Goal: Task Accomplishment & Management: Manage account settings

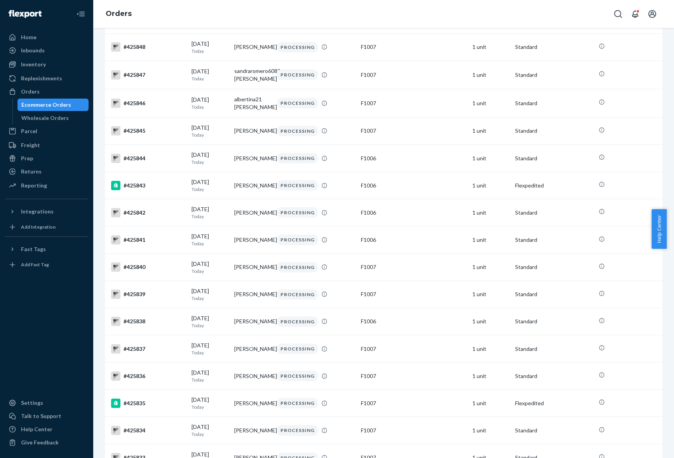
click at [402, 11] on div "Orders" at bounding box center [383, 14] width 581 height 28
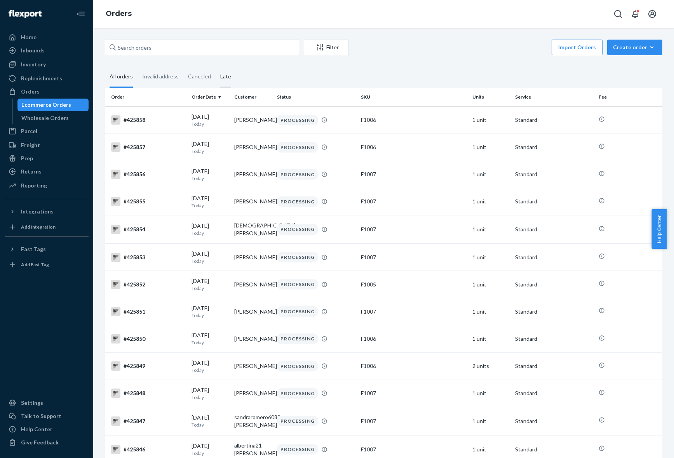
click at [220, 76] on div "Late" at bounding box center [225, 76] width 11 height 21
click at [216, 66] on input "Late" at bounding box center [216, 66] width 0 height 0
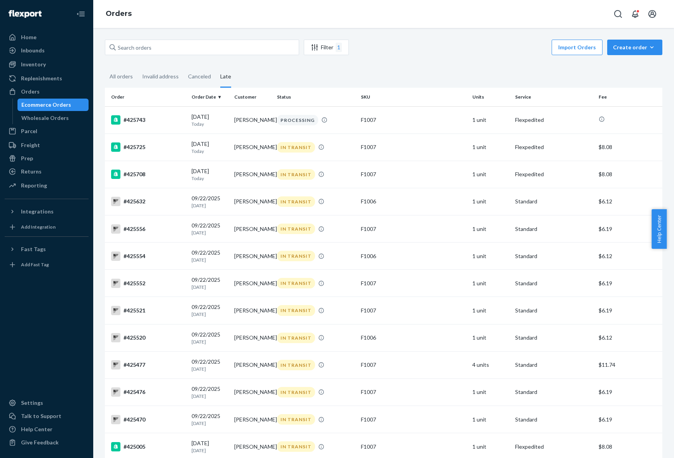
click at [426, 16] on div "Orders" at bounding box center [383, 14] width 581 height 28
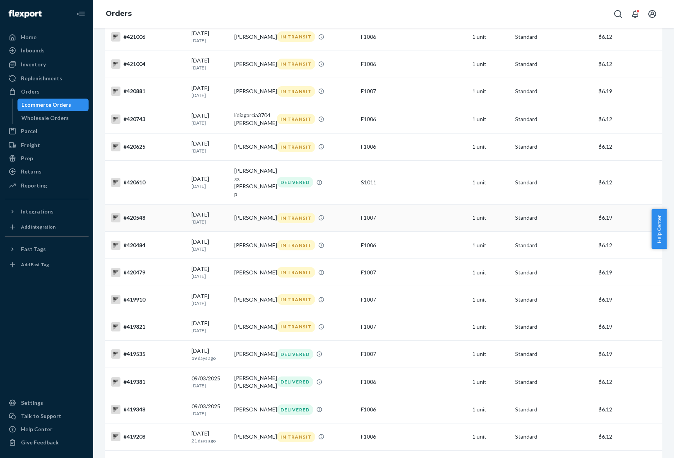
click at [232, 216] on td "[PERSON_NAME]" at bounding box center [252, 217] width 43 height 27
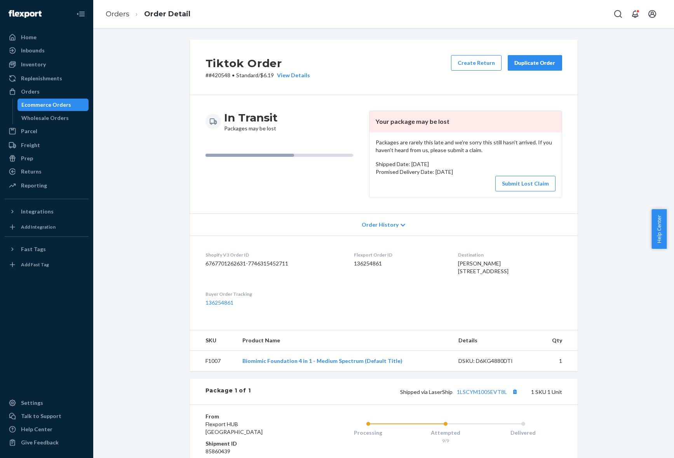
click at [366, 262] on dd "136254861" at bounding box center [400, 264] width 92 height 8
click at [458, 266] on span "[PERSON_NAME] [STREET_ADDRESS]" at bounding box center [483, 267] width 51 height 14
copy span "[PERSON_NAME]"
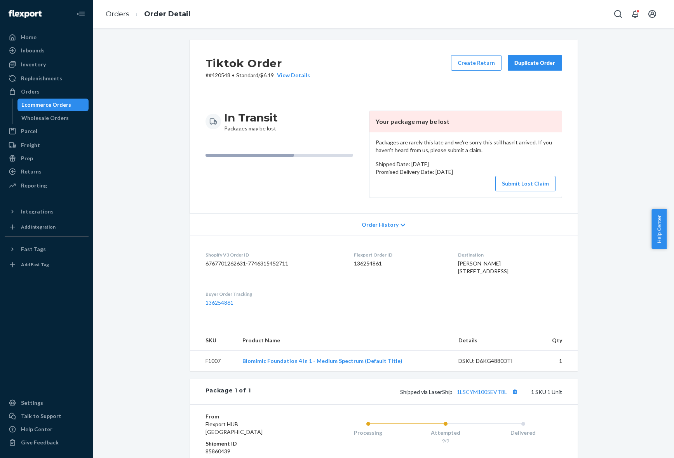
click at [620, 280] on div "Tiktok Order # #420548 • Standard / $6.19 View Details Create Return Duplicate …" at bounding box center [383, 293] width 569 height 507
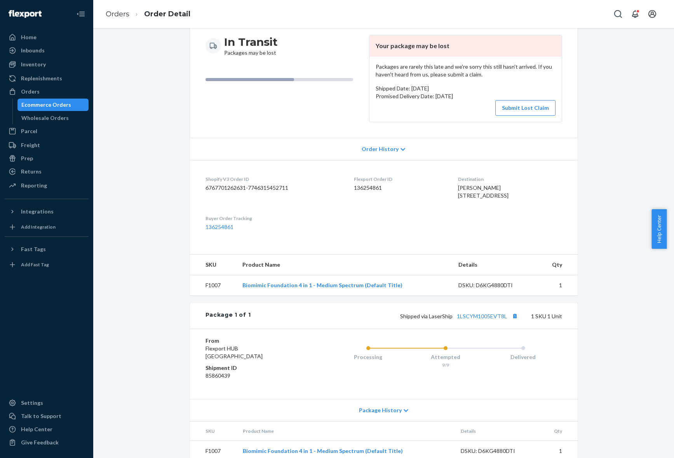
scroll to position [113, 0]
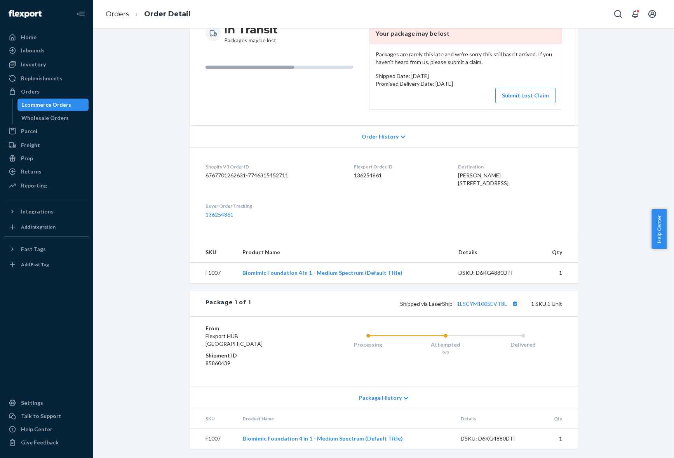
click at [393, 395] on span "Package History" at bounding box center [380, 398] width 43 height 8
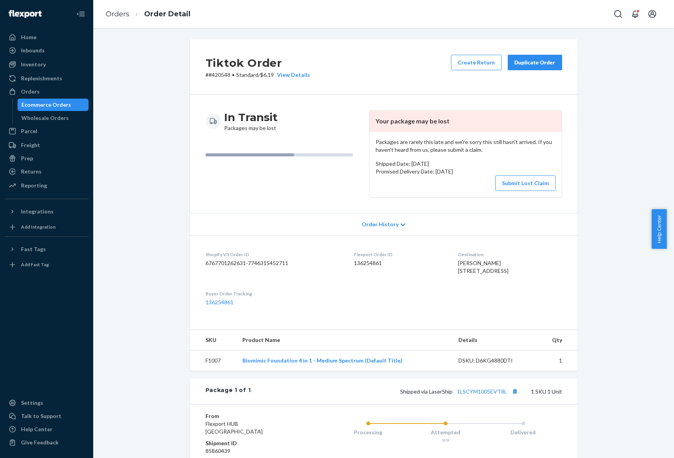
scroll to position [0, 0]
click at [119, 10] on link "Orders" at bounding box center [118, 14] width 24 height 9
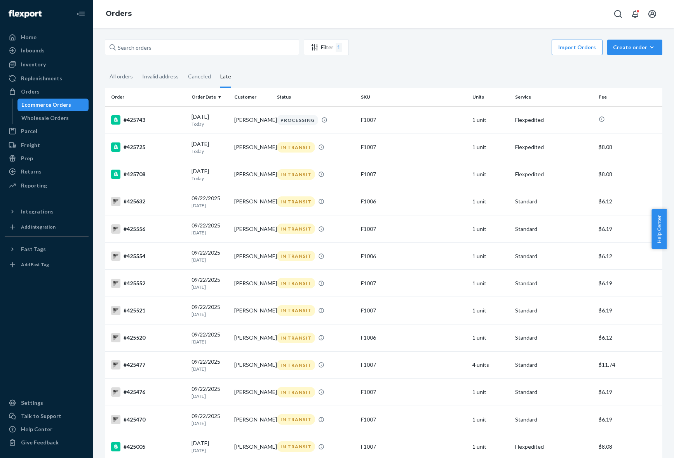
scroll to position [941, 0]
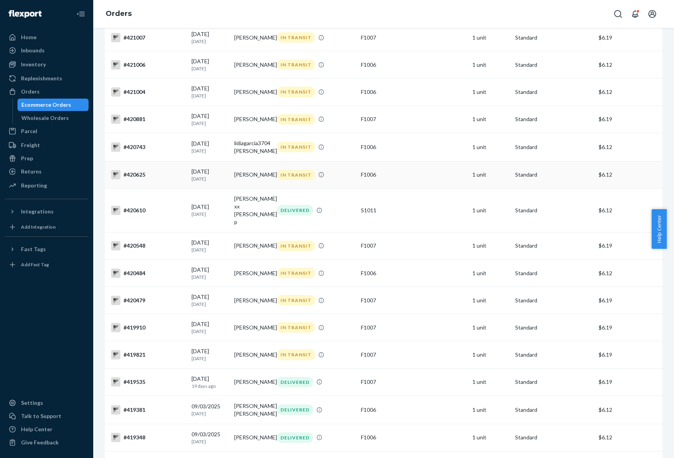
click at [245, 184] on td "[PERSON_NAME]" at bounding box center [252, 174] width 43 height 27
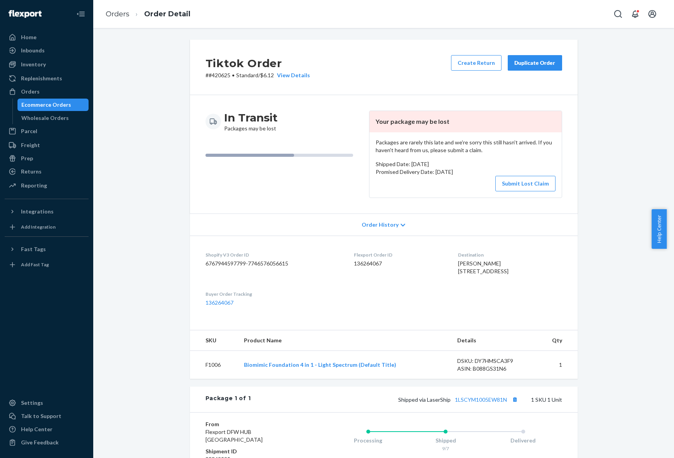
click at [245, 184] on div "In Transit Packages may be lost" at bounding box center [284, 154] width 157 height 87
click at [556, 275] on div "[PERSON_NAME] [STREET_ADDRESS]" at bounding box center [510, 268] width 104 height 16
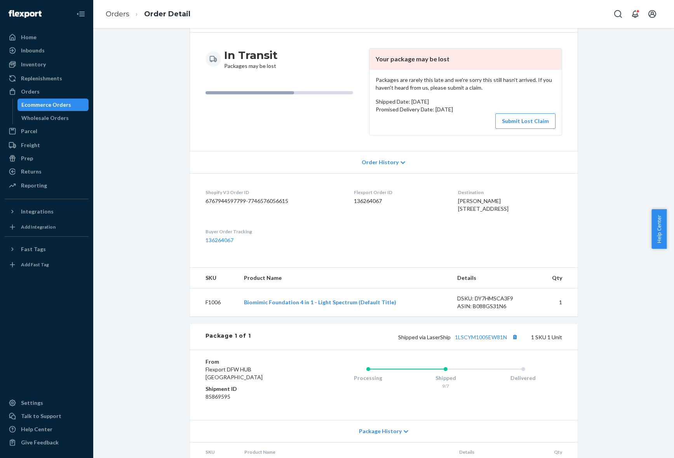
scroll to position [120, 0]
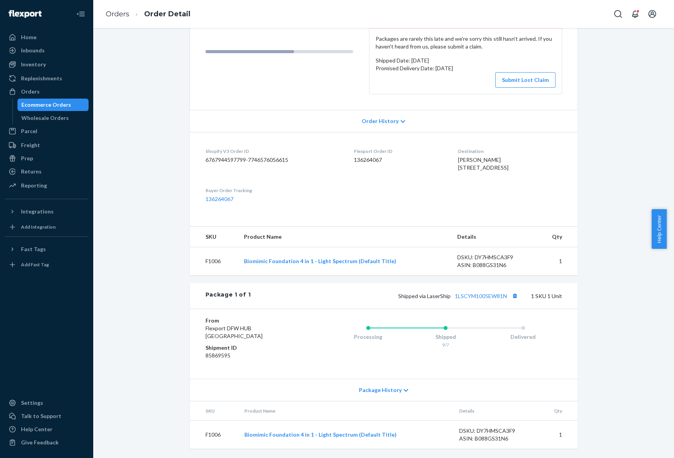
click at [380, 394] on div "Package History" at bounding box center [384, 390] width 388 height 22
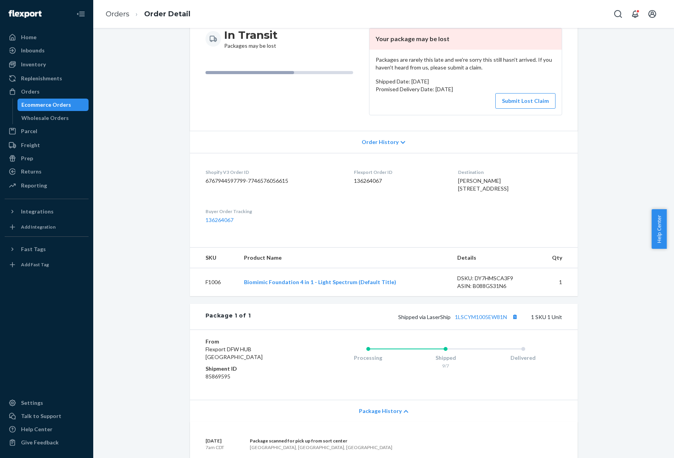
scroll to position [63, 0]
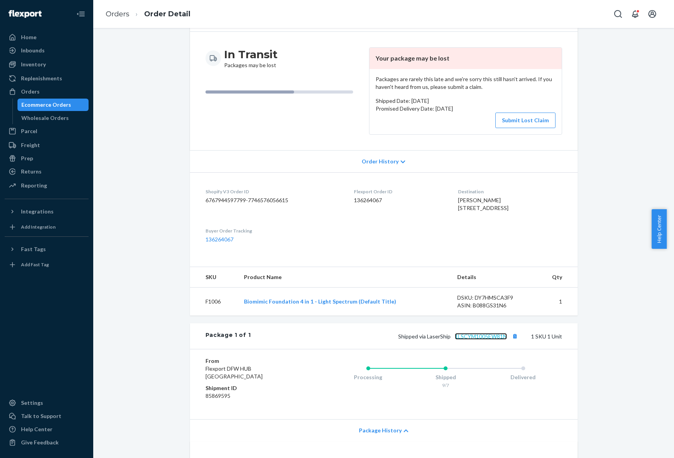
click at [481, 340] on link "1LSCYM1005EW81N" at bounding box center [481, 336] width 52 height 7
click at [523, 119] on button "Submit Lost Claim" at bounding box center [525, 121] width 60 height 16
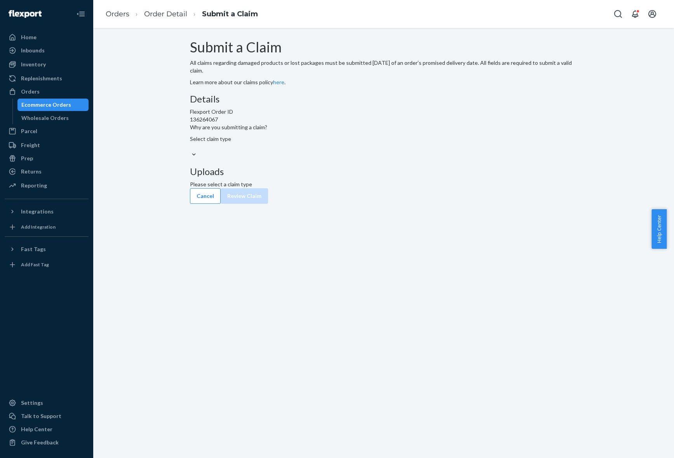
click at [337, 159] on div "Select claim type" at bounding box center [384, 147] width 388 height 24
click at [349, 159] on div "Details Flexport Order ID 136264067 Why are you submitting a claim? Select clai…" at bounding box center [384, 126] width 388 height 65
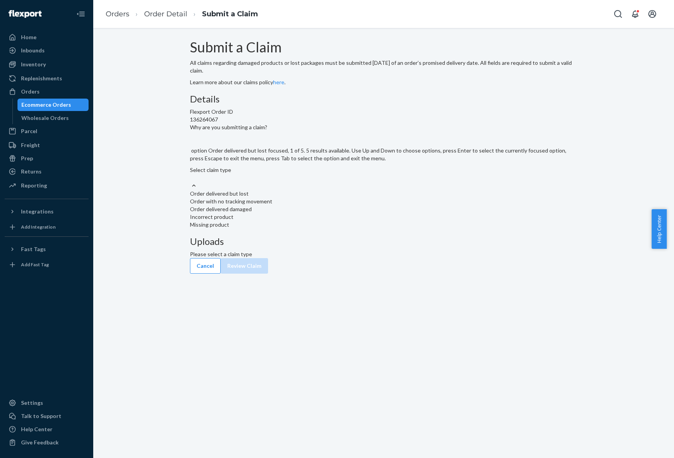
click at [339, 190] on div at bounding box center [384, 186] width 388 height 8
click at [191, 182] on input "Why are you submitting a claim? option Order delivered but lost focused, 1 of 5…" at bounding box center [190, 178] width 1 height 8
click at [325, 206] on div "Order with no tracking movement" at bounding box center [384, 202] width 388 height 8
click at [191, 182] on input "Why are you submitting a claim? option Order with no tracking movement focused,…" at bounding box center [190, 178] width 1 height 8
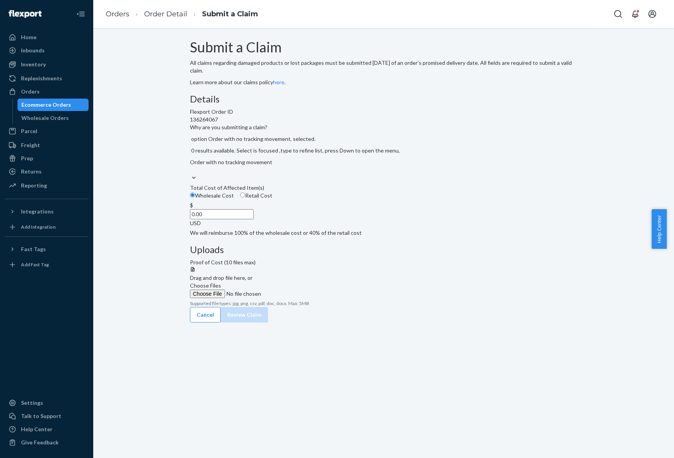
click at [245, 198] on input "Retail Cost" at bounding box center [242, 195] width 5 height 5
radio input "true"
radio input "false"
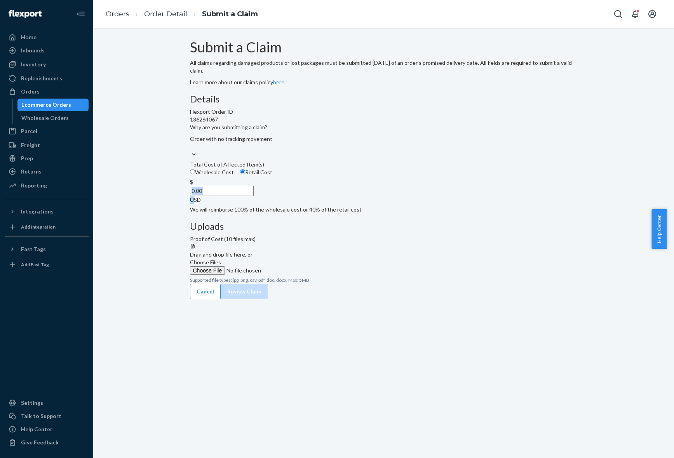
drag, startPoint x: 309, startPoint y: 249, endPoint x: 335, endPoint y: 249, distance: 25.6
click at [335, 204] on div "$ 0.00 USD" at bounding box center [384, 191] width 388 height 26
drag, startPoint x: 313, startPoint y: 241, endPoint x: 338, endPoint y: 246, distance: 25.3
click at [338, 204] on div "$ 0.00 USD" at bounding box center [384, 191] width 388 height 26
type input "49.99"
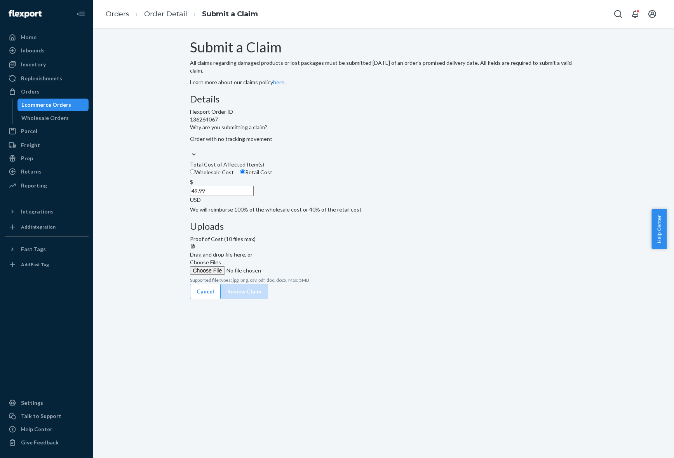
click at [385, 300] on div "Cancel Review Claim" at bounding box center [384, 292] width 388 height 16
click at [221, 259] on span "Choose Files" at bounding box center [205, 262] width 31 height 7
click at [296, 267] on input "Choose Files" at bounding box center [243, 271] width 106 height 9
click at [163, 12] on link "Order Detail" at bounding box center [165, 14] width 43 height 9
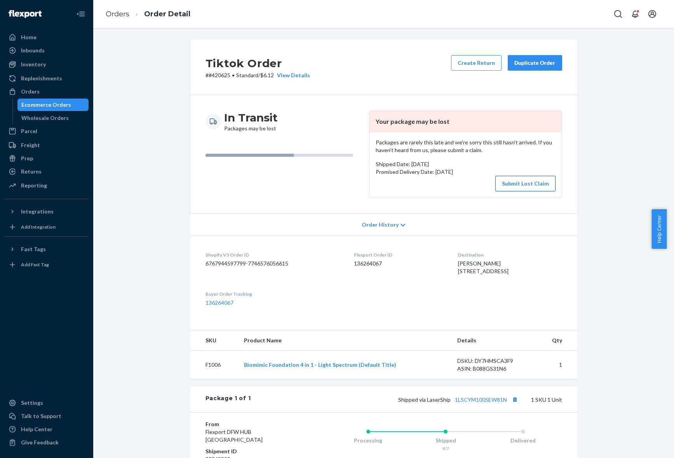
click at [522, 186] on button "Submit Lost Claim" at bounding box center [525, 184] width 60 height 16
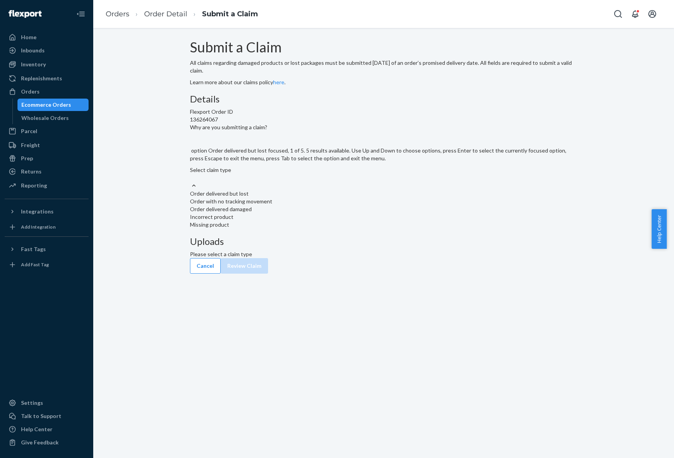
click at [339, 190] on div at bounding box center [384, 186] width 388 height 8
click at [191, 182] on input "Why are you submitting a claim? option Order delivered but lost focused, 1 of 5…" at bounding box center [190, 178] width 1 height 8
click at [306, 206] on div "Order with no tracking movement" at bounding box center [384, 202] width 388 height 8
click at [191, 182] on input "Why are you submitting a claim? option Order with no tracking movement focused,…" at bounding box center [190, 178] width 1 height 8
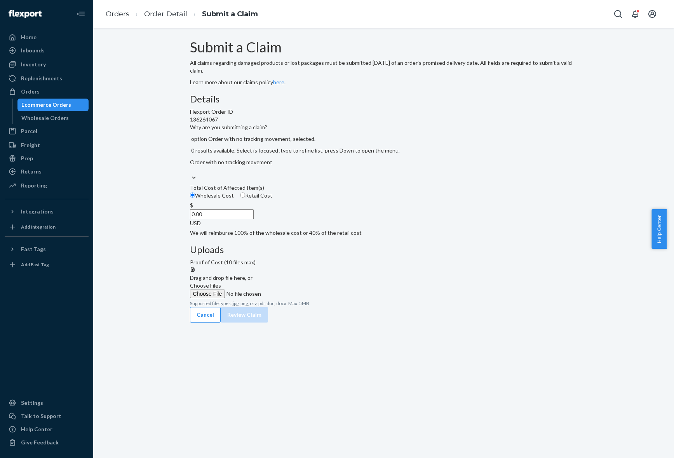
click at [272, 199] on span "Retail Cost" at bounding box center [258, 195] width 27 height 7
click at [245, 198] on input "Retail Cost" at bounding box center [242, 195] width 5 height 5
radio input "true"
radio input "false"
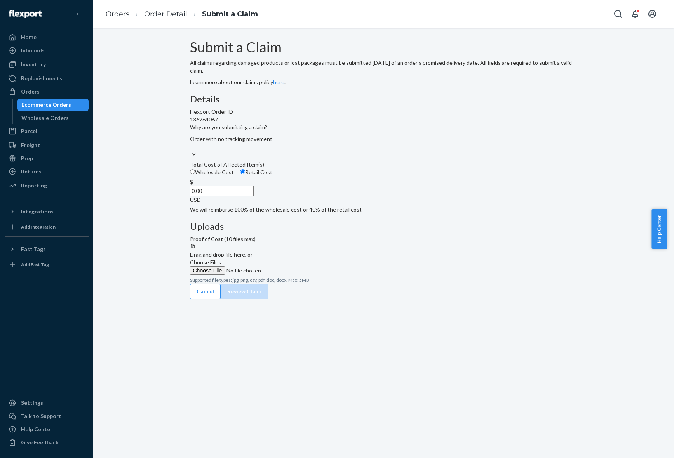
click at [221, 259] on span "Choose Files" at bounding box center [205, 262] width 31 height 7
click at [296, 267] on input "Choose Files" at bounding box center [243, 271] width 106 height 9
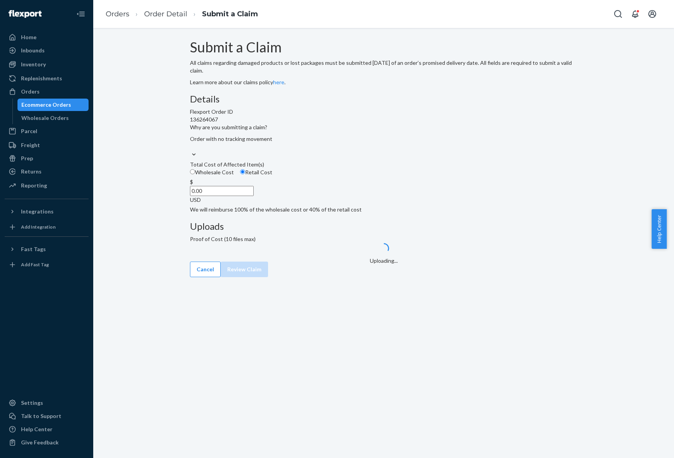
drag, startPoint x: 308, startPoint y: 240, endPoint x: 349, endPoint y: 243, distance: 40.5
click at [349, 214] on div "Details Flexport Order ID 136264067 Why are you submitting a claim? Order with …" at bounding box center [384, 154] width 388 height 120
type input "49.99"
click at [515, 262] on div "Submit a Claim All claims regarding damaged products or lost packages must be s…" at bounding box center [384, 151] width 388 height 222
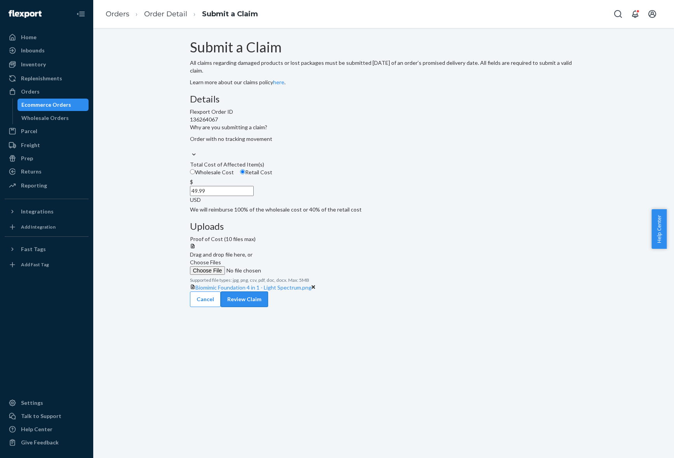
click at [268, 305] on button "Review Claim" at bounding box center [244, 300] width 47 height 16
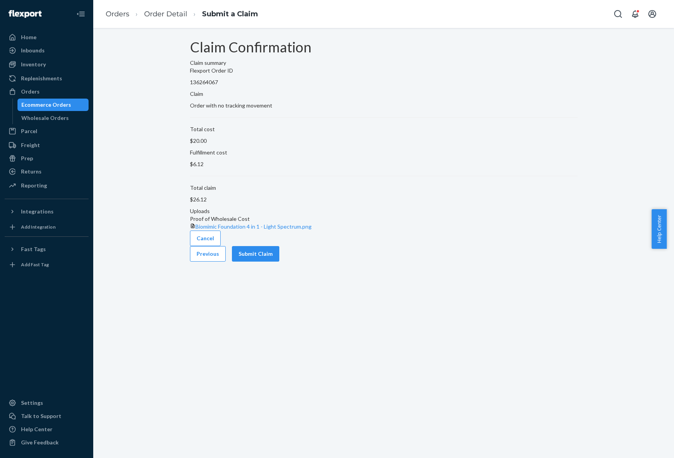
click at [258, 75] on p "Flexport Order ID" at bounding box center [384, 71] width 388 height 8
click at [261, 86] on p "136264067" at bounding box center [384, 82] width 388 height 8
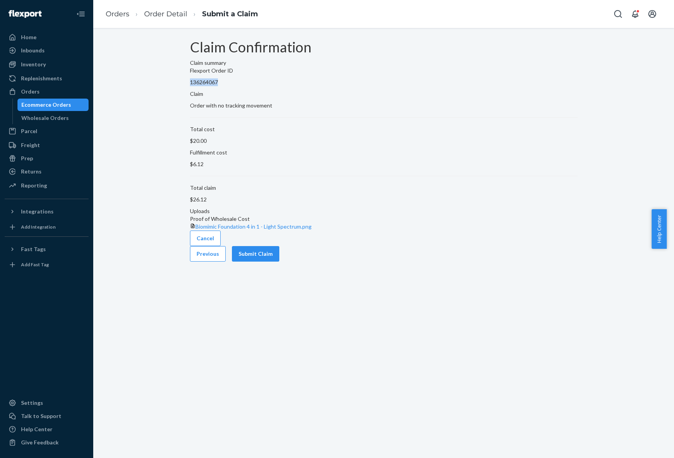
click at [261, 86] on p "136264067" at bounding box center [384, 82] width 388 height 8
copy p "136264067"
click at [279, 262] on button "Submit Claim" at bounding box center [255, 254] width 47 height 16
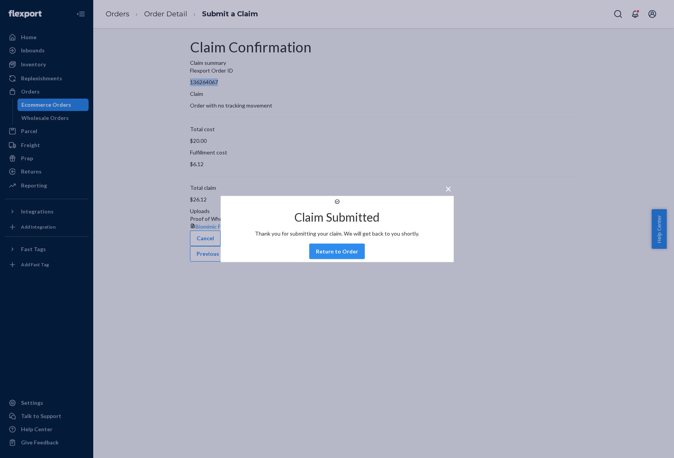
click at [350, 260] on button "Return to Order" at bounding box center [337, 252] width 56 height 16
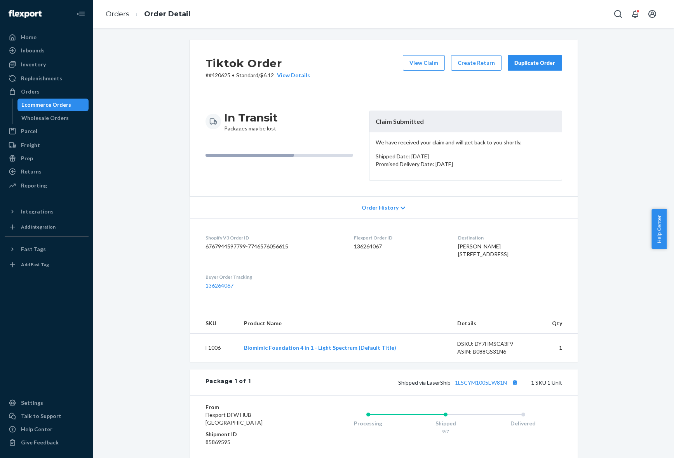
click at [368, 251] on div "Flexport Order ID 136264067" at bounding box center [400, 248] width 92 height 27
copy dd "136264067"
click at [467, 247] on span "[PERSON_NAME] [STREET_ADDRESS]" at bounding box center [483, 250] width 51 height 14
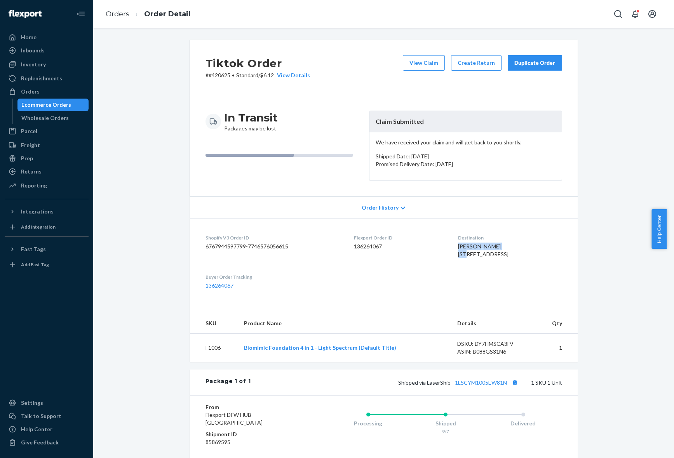
click at [467, 247] on span "[PERSON_NAME] [STREET_ADDRESS]" at bounding box center [483, 250] width 51 height 14
copy span "[PERSON_NAME]"
click at [119, 14] on link "Orders" at bounding box center [118, 14] width 24 height 9
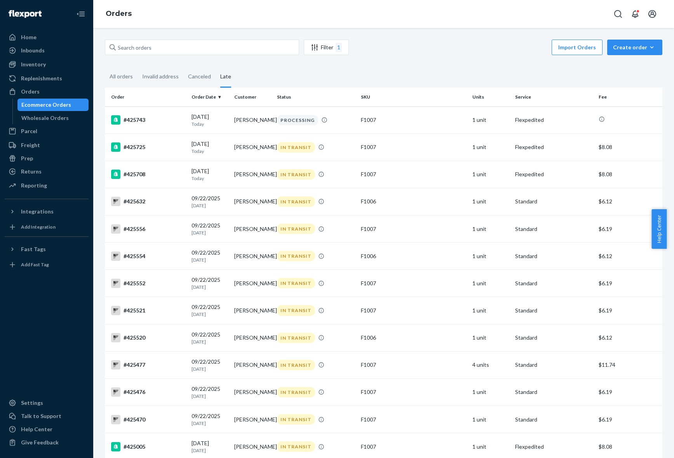
scroll to position [884, 0]
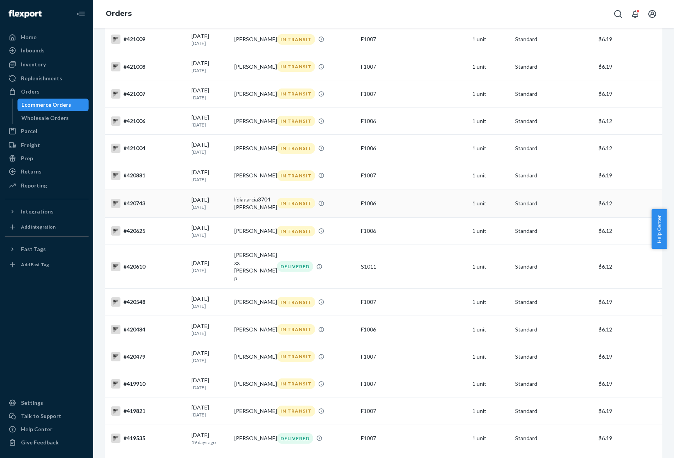
click at [255, 216] on td "lidiagarcia3704 [PERSON_NAME]" at bounding box center [252, 203] width 43 height 28
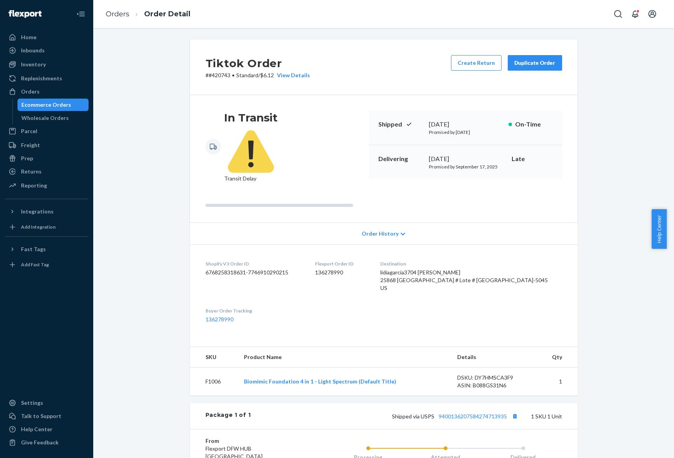
click at [466, 269] on span "lidiagarcia3704 [PERSON_NAME] 25868 [GEOGRAPHIC_DATA] # Lote # [GEOGRAPHIC_DATA…" at bounding box center [463, 280] width 167 height 22
copy span "lidiagarcia3704 [PERSON_NAME]"
click at [114, 10] on link "Orders" at bounding box center [118, 14] width 24 height 9
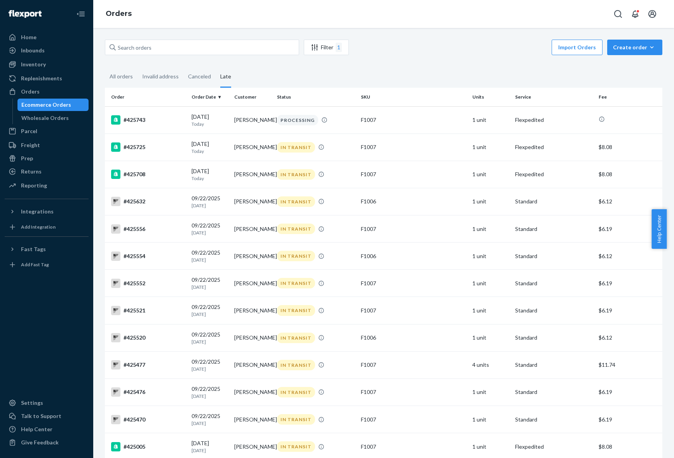
scroll to position [856, 0]
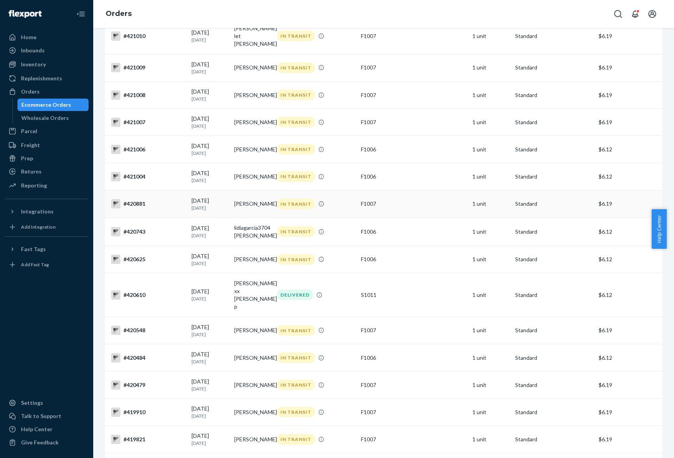
click at [248, 211] on td "[PERSON_NAME]" at bounding box center [252, 203] width 43 height 27
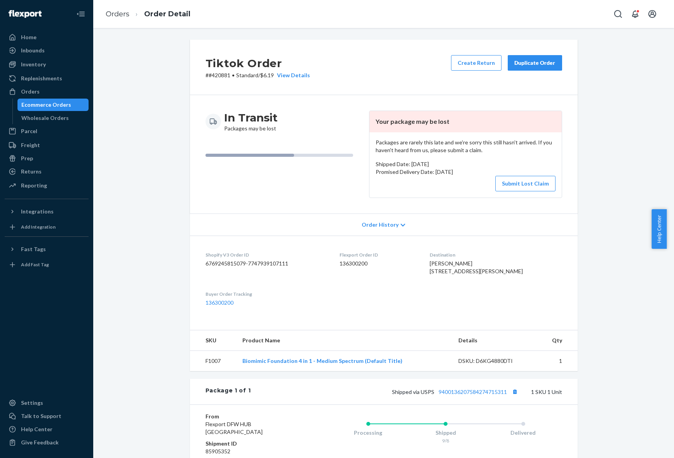
click at [306, 202] on div "In Transit Packages may be lost Your package may be lost Packages are rarely th…" at bounding box center [384, 154] width 388 height 119
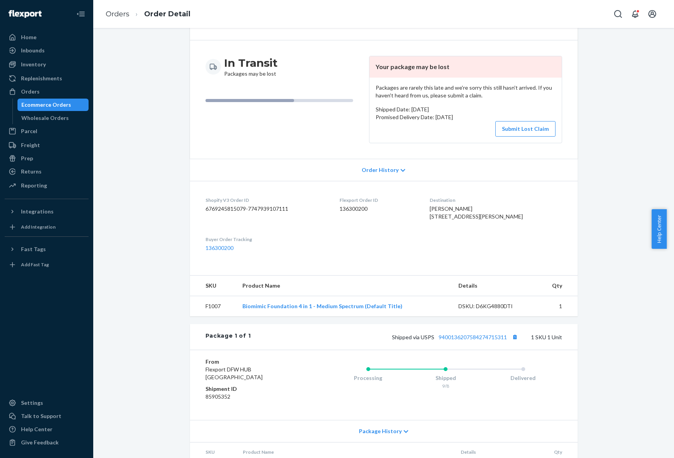
scroll to position [105, 0]
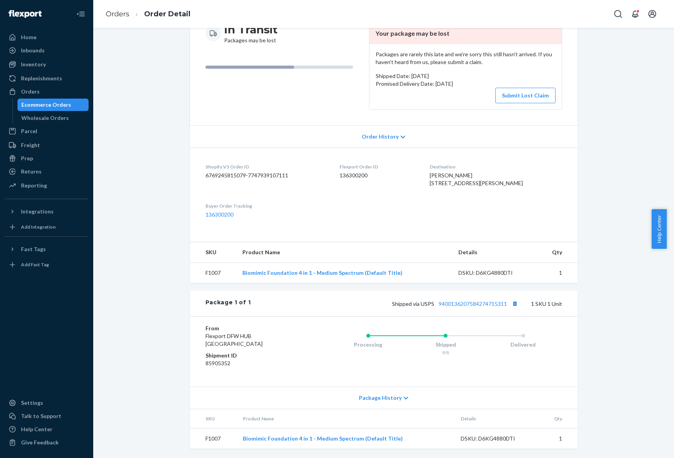
click at [412, 393] on div "Package History" at bounding box center [384, 398] width 388 height 22
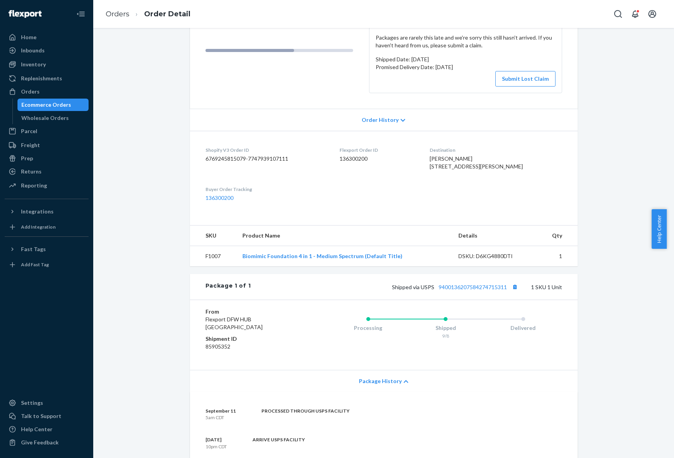
scroll to position [299, 0]
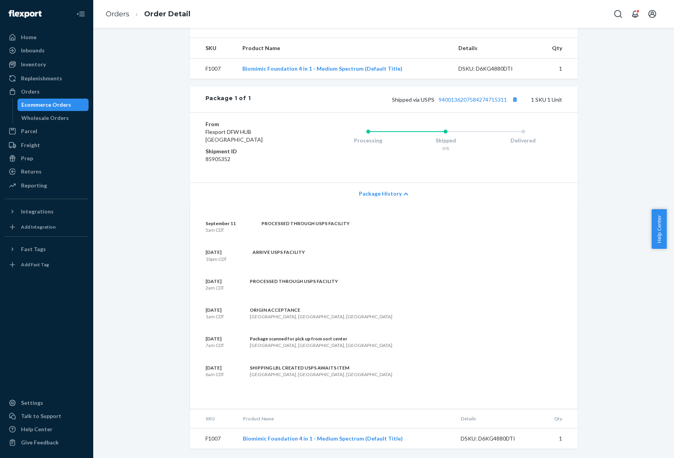
click at [612, 319] on div "Tiktok Order # #420881 • Standard / $6.19 View Details Create Return Duplicate …" at bounding box center [383, 102] width 569 height 711
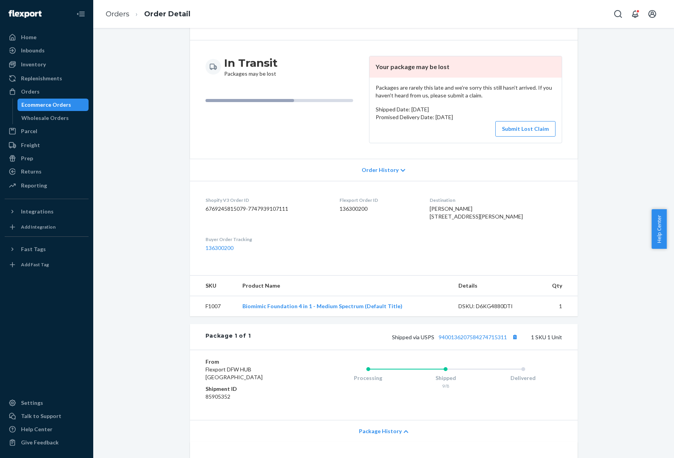
scroll to position [0, 0]
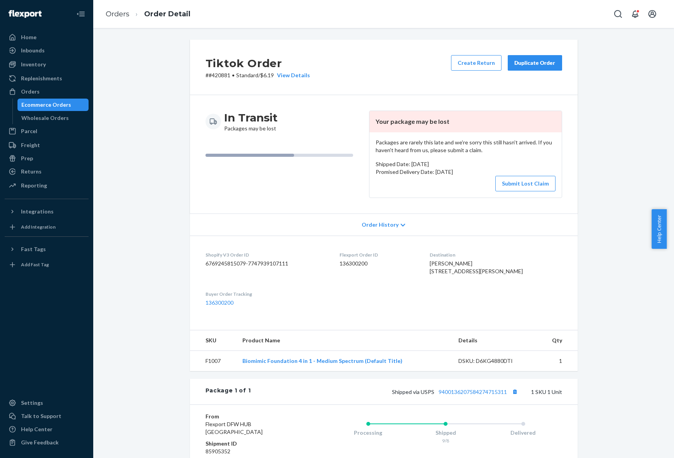
click at [416, 309] on dl "Shopify V3 Order ID 6769245815079-7747939107111 Flexport Order ID 136300200 Des…" at bounding box center [384, 279] width 388 height 87
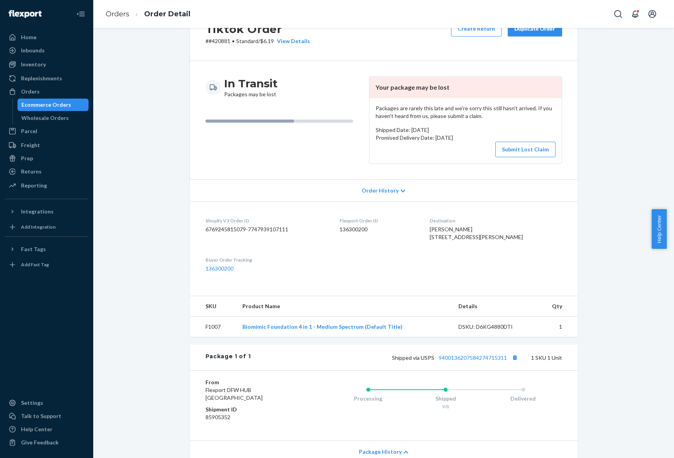
scroll to position [17, 0]
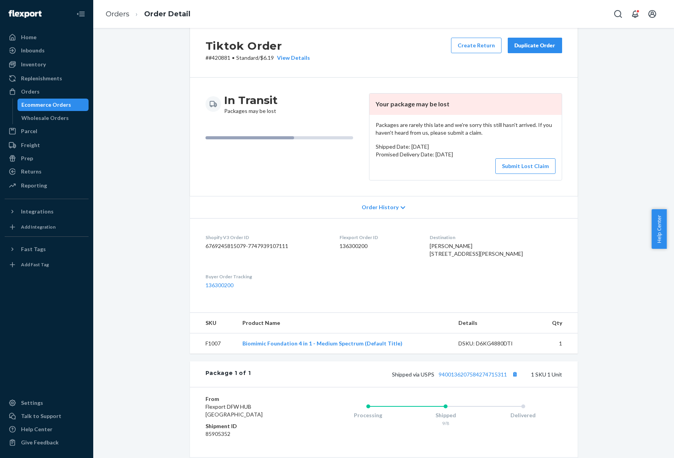
click at [360, 244] on dd "136300200" at bounding box center [379, 246] width 78 height 8
copy dd "136300200"
click at [363, 244] on dd "136300200" at bounding box center [379, 246] width 78 height 8
click at [362, 245] on dd "136300200" at bounding box center [379, 246] width 78 height 8
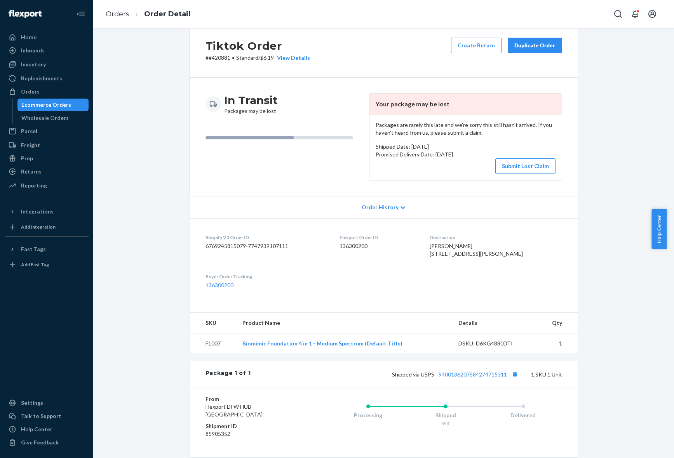
click at [366, 241] on dt "Flexport Order ID" at bounding box center [379, 237] width 78 height 7
click at [365, 247] on dd "136300200" at bounding box center [379, 246] width 78 height 8
copy dd "136300200"
click at [457, 248] on span "[PERSON_NAME] [STREET_ADDRESS][PERSON_NAME]" at bounding box center [476, 250] width 93 height 14
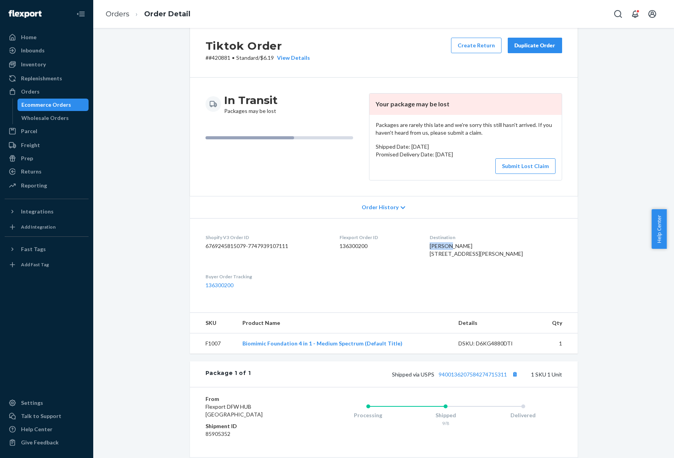
click at [457, 248] on span "[PERSON_NAME] [STREET_ADDRESS][PERSON_NAME]" at bounding box center [476, 250] width 93 height 14
copy span "[PERSON_NAME]"
click at [364, 246] on dd "136300200" at bounding box center [379, 246] width 78 height 8
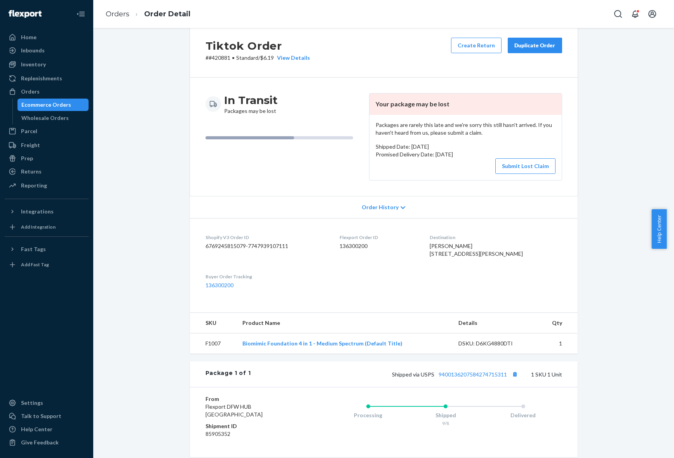
click at [208, 59] on p "# #420881 • Standard / $6.19 View Details" at bounding box center [258, 58] width 105 height 8
copy p "420881"
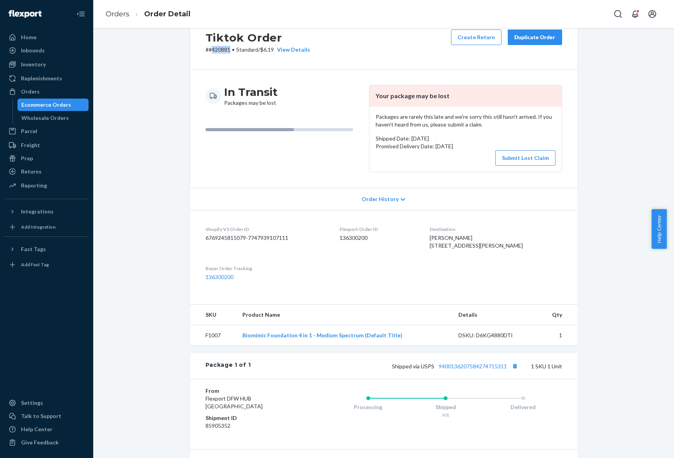
scroll to position [0, 0]
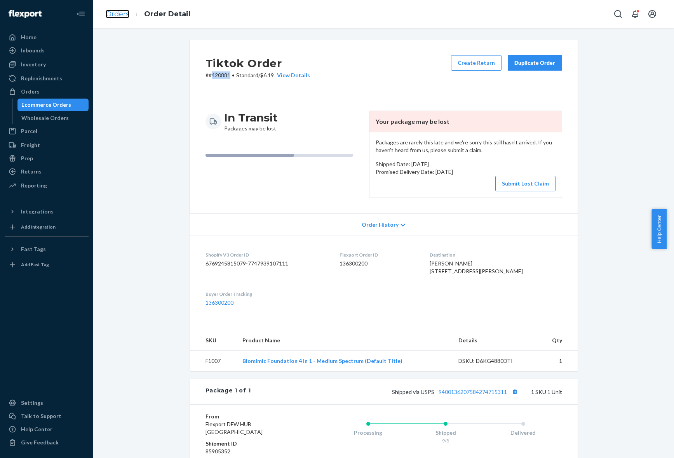
click at [114, 13] on link "Orders" at bounding box center [118, 14] width 24 height 9
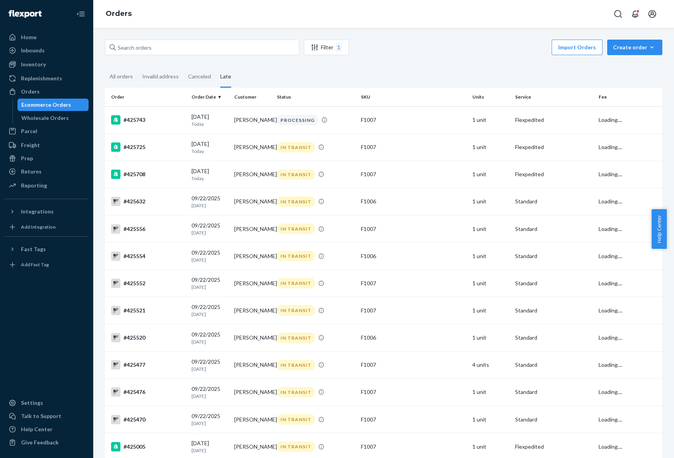
scroll to position [856, 0]
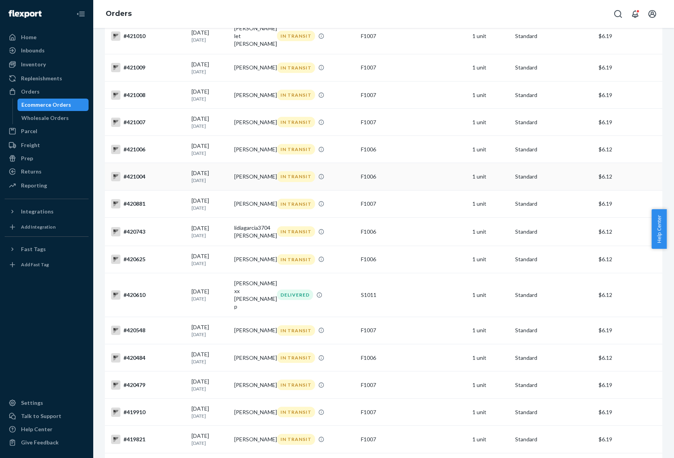
click at [240, 178] on td "[PERSON_NAME]" at bounding box center [252, 176] width 43 height 27
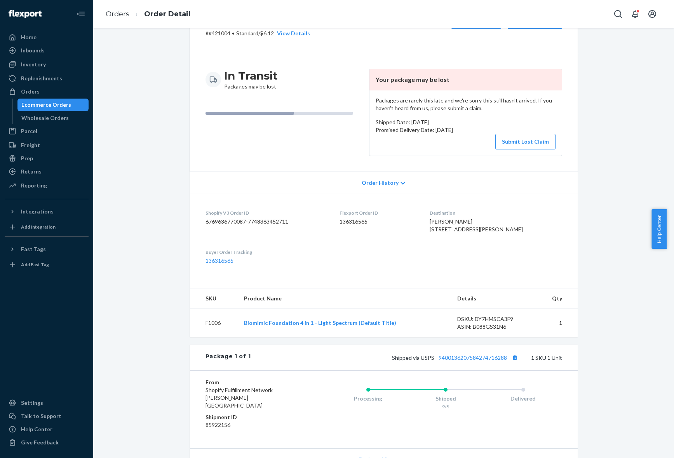
scroll to position [120, 0]
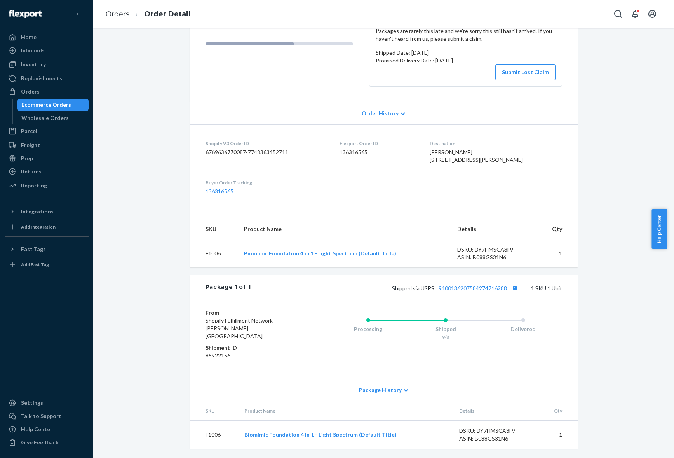
click at [407, 381] on div "Package History" at bounding box center [384, 390] width 388 height 22
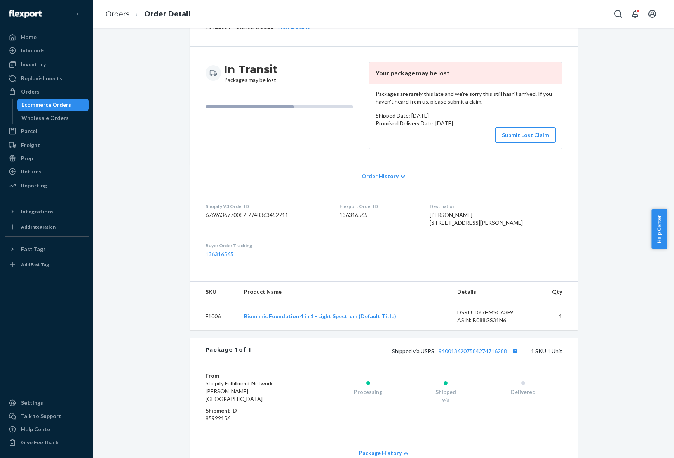
scroll to position [0, 0]
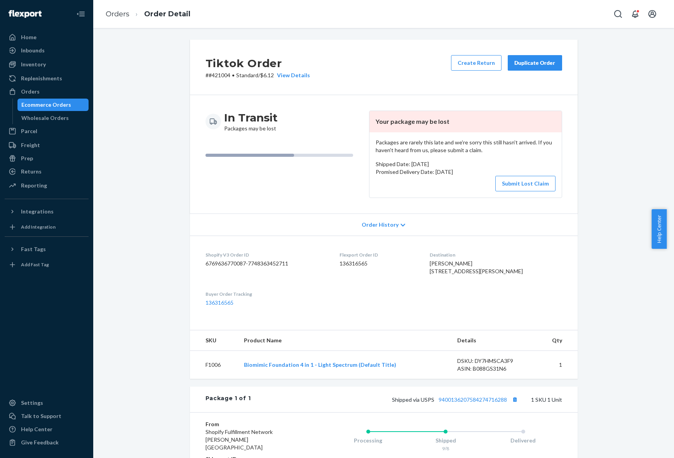
click at [216, 80] on div "Tiktok Order # #421004 • Standard / $6.12 View Details Create Return Duplicate …" at bounding box center [384, 68] width 388 height 56
copy p "421004"
click at [620, 254] on div "Tiktok Order # #421004 • Standard / $6.12 View Details Create Return Duplicate …" at bounding box center [383, 349] width 569 height 619
click at [525, 184] on button "Submit Lost Claim" at bounding box center [525, 184] width 60 height 16
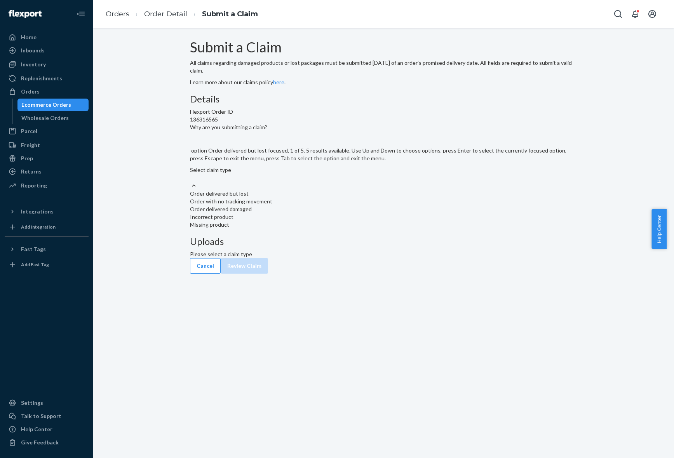
click at [198, 190] on div at bounding box center [194, 186] width 8 height 8
click at [191, 182] on input "Why are you submitting a claim? option Order delivered but lost focused, 1 of 5…" at bounding box center [190, 178] width 1 height 8
click at [314, 206] on div "Order with no tracking movement" at bounding box center [384, 202] width 388 height 8
click at [191, 182] on input "Why are you submitting a claim? option Order with no tracking movement focused,…" at bounding box center [190, 178] width 1 height 8
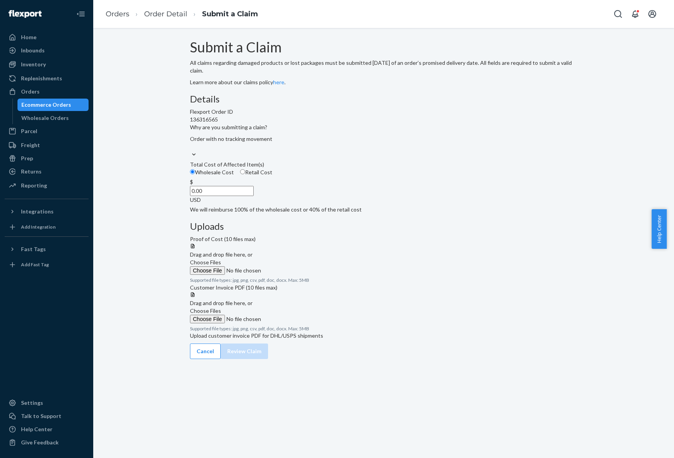
click at [221, 259] on span "Choose Files" at bounding box center [205, 262] width 31 height 7
click at [296, 267] on input "Choose Files" at bounding box center [243, 271] width 106 height 9
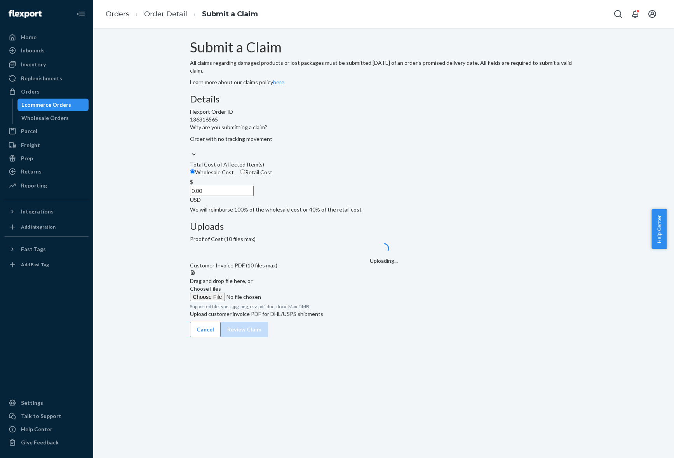
click at [221, 292] on span "Choose Files" at bounding box center [205, 289] width 31 height 7
click at [296, 302] on input "Choose Files" at bounding box center [243, 297] width 106 height 9
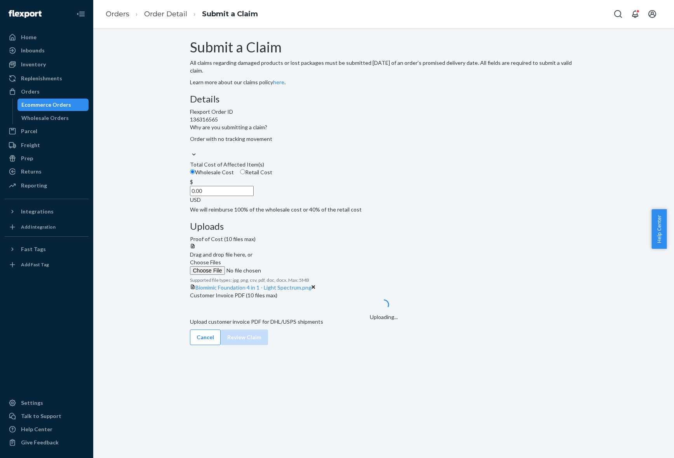
click at [278, 178] on div "Wholesale Cost Retail Cost" at bounding box center [384, 174] width 394 height 10
click at [195, 174] on input "Wholesale Cost" at bounding box center [192, 171] width 5 height 5
click at [272, 176] on span "Retail Cost" at bounding box center [258, 172] width 27 height 7
click at [245, 174] on input "Retail Cost" at bounding box center [242, 171] width 5 height 5
radio input "true"
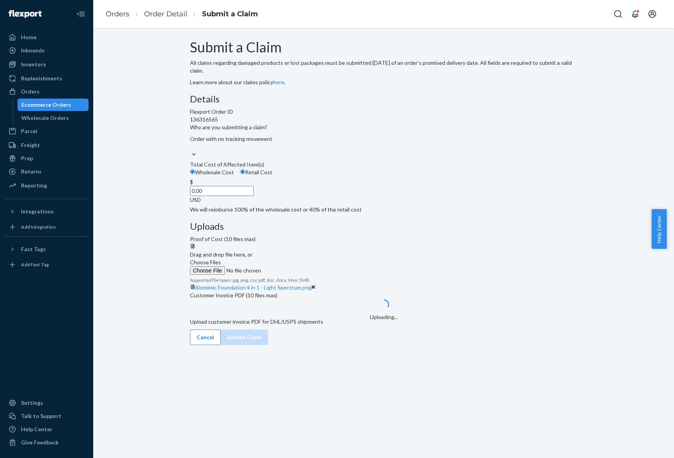
radio input "false"
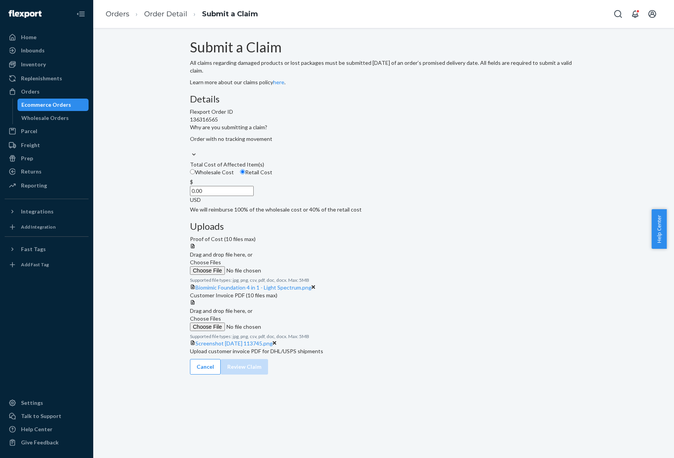
drag, startPoint x: 291, startPoint y: 244, endPoint x: 353, endPoint y: 244, distance: 61.4
click at [353, 214] on div "Details Flexport Order ID 136316565 Why are you submitting a claim? Order with …" at bounding box center [384, 154] width 388 height 120
type input "49.99"
click at [356, 214] on div "Details Flexport Order ID 136316565 Why are you submitting a claim? Order with …" at bounding box center [384, 154] width 388 height 120
click at [561, 326] on div "Submit a Claim All claims regarding damaged products or lost packages must be s…" at bounding box center [384, 198] width 388 height 316
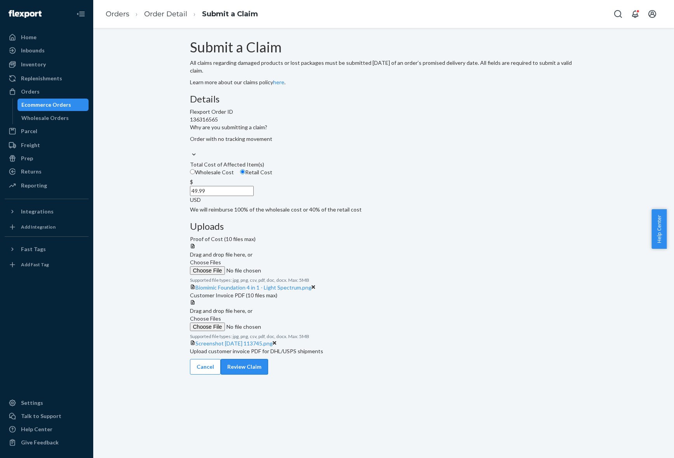
click at [268, 375] on button "Review Claim" at bounding box center [244, 367] width 47 height 16
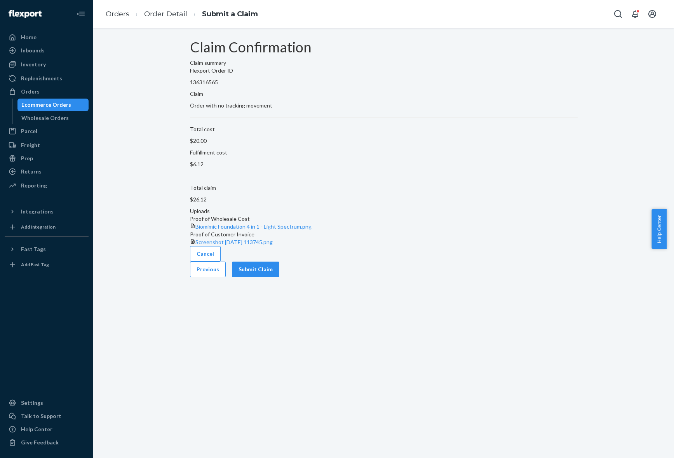
click at [262, 75] on p "Flexport Order ID" at bounding box center [384, 71] width 388 height 8
click at [255, 86] on p "136316565" at bounding box center [384, 82] width 388 height 8
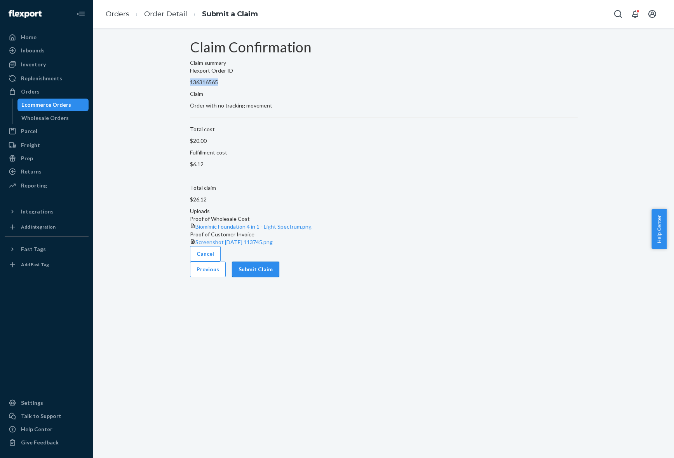
click at [279, 277] on button "Submit Claim" at bounding box center [255, 270] width 47 height 16
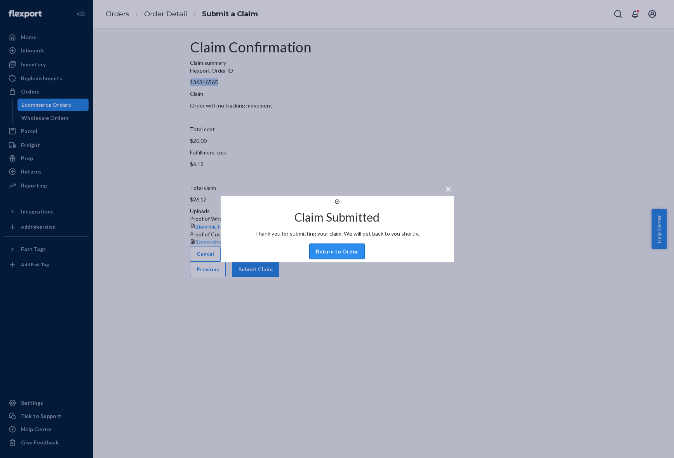
click at [340, 260] on button "Return to Order" at bounding box center [337, 252] width 56 height 16
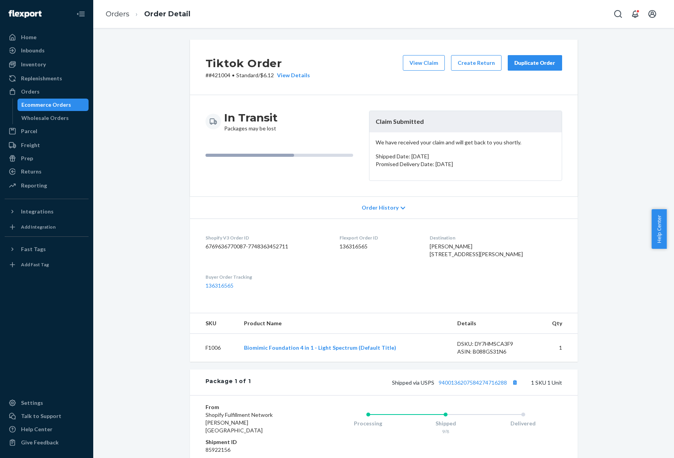
click at [475, 244] on span "[PERSON_NAME] [STREET_ADDRESS][PERSON_NAME]" at bounding box center [476, 250] width 93 height 14
click at [329, 210] on div "Order History" at bounding box center [384, 208] width 388 height 22
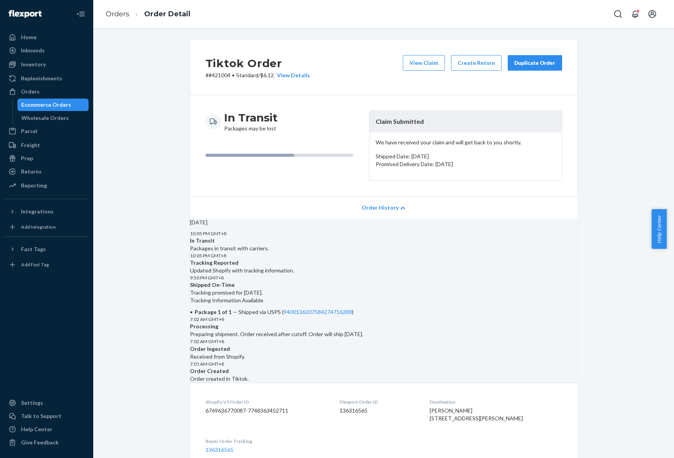
click at [350, 226] on div "[DATE] 10:05 PM GMT+8 In Transit Packages in transit with carriers. 10:05 PM GM…" at bounding box center [384, 301] width 388 height 164
click at [341, 219] on div "[DATE] 10:05 PM GMT+8 In Transit Packages in transit with carriers. 10:05 PM GM…" at bounding box center [384, 301] width 388 height 164
click at [341, 216] on div "Order History" at bounding box center [384, 208] width 388 height 22
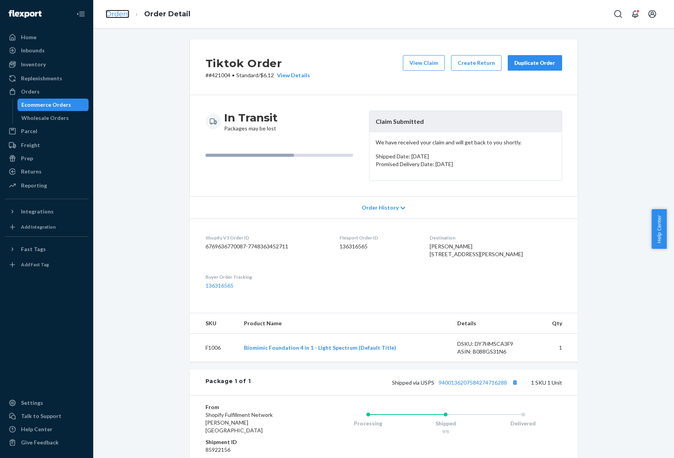
click at [122, 13] on link "Orders" at bounding box center [118, 14] width 24 height 9
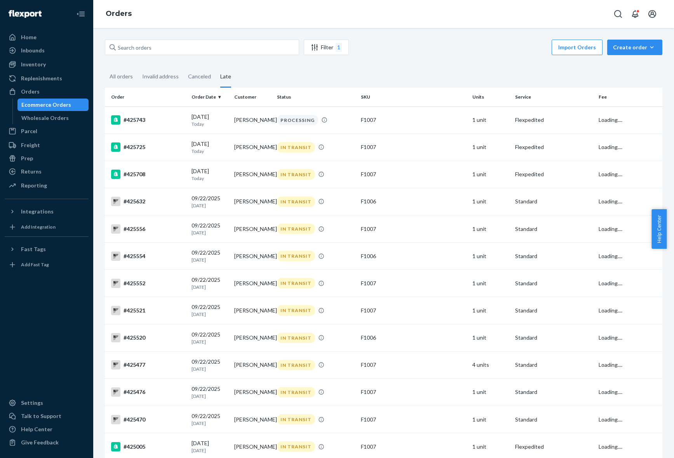
scroll to position [856, 0]
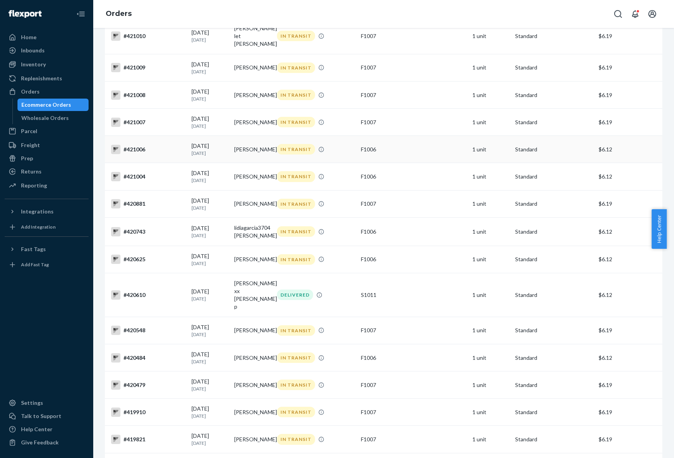
click at [258, 163] on td "[PERSON_NAME]" at bounding box center [252, 149] width 43 height 27
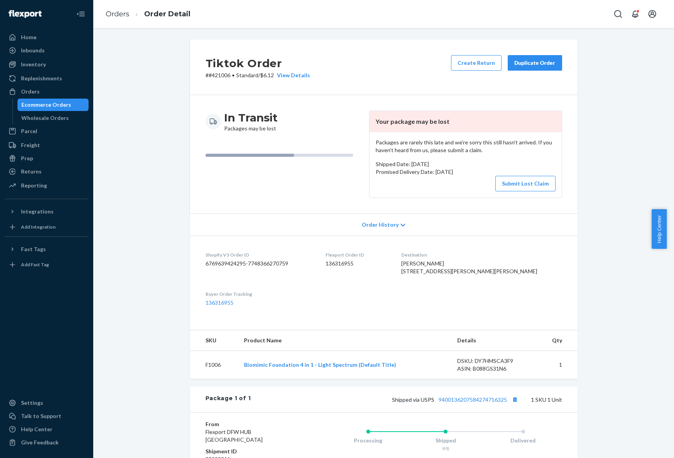
scroll to position [120, 0]
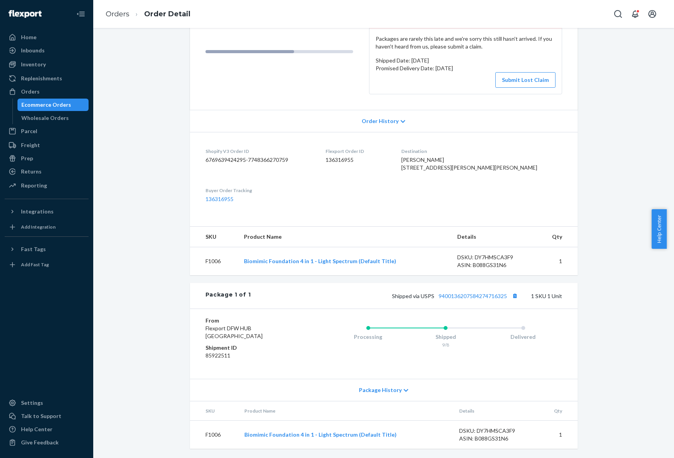
click at [408, 389] on div "Package History" at bounding box center [384, 390] width 388 height 22
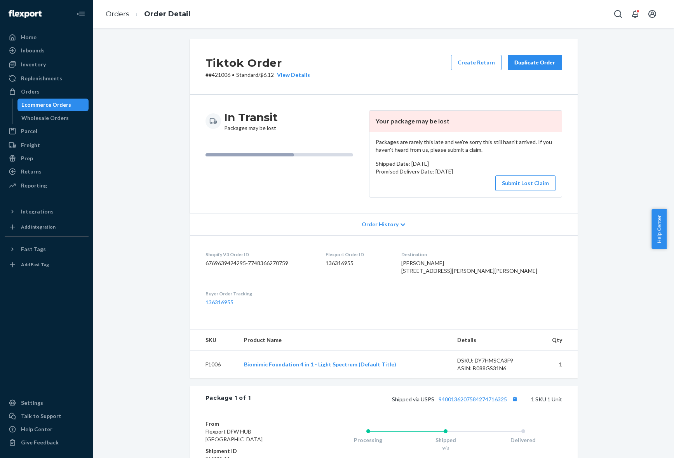
scroll to position [0, 0]
click at [301, 177] on div "In Transit Packages may be lost" at bounding box center [284, 154] width 157 height 87
click at [561, 274] on dl "Shopify V3 Order ID 6769639424295-7748366270759 Flexport Order ID 136316955 Des…" at bounding box center [384, 279] width 388 height 87
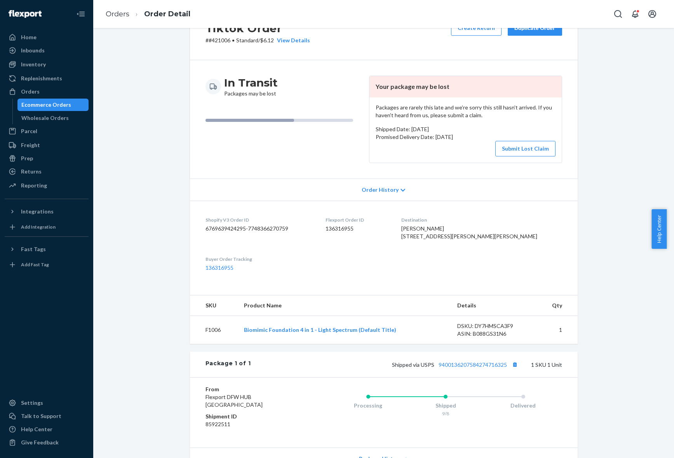
scroll to position [34, 0]
click at [525, 157] on div "Packages are rarely this late and we're sorry this still hasn't arrived. If you…" at bounding box center [466, 130] width 192 height 65
click at [526, 142] on button "Submit Lost Claim" at bounding box center [525, 150] width 60 height 16
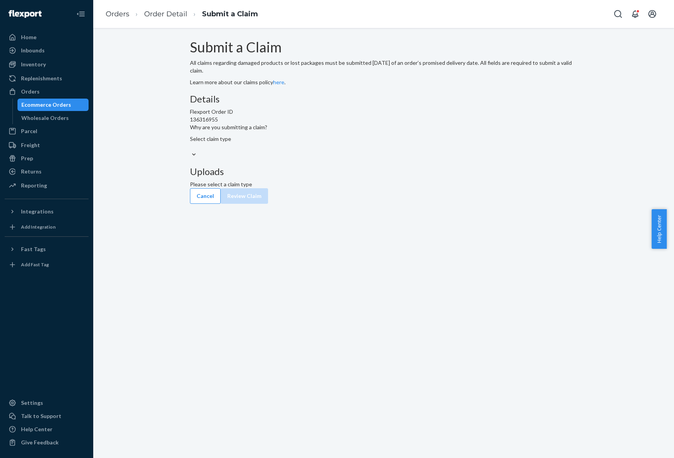
click at [210, 175] on div "Submit a Claim All claims regarding damaged products or lost packages must be s…" at bounding box center [384, 114] width 388 height 149
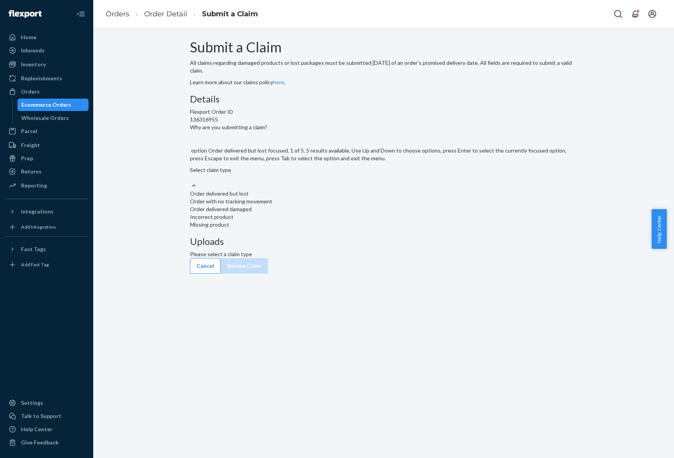
click at [298, 182] on div "Select claim type" at bounding box center [384, 174] width 388 height 16
click at [191, 182] on input "Why are you submitting a claim? option Order delivered but lost focused, 1 of 5…" at bounding box center [190, 178] width 1 height 8
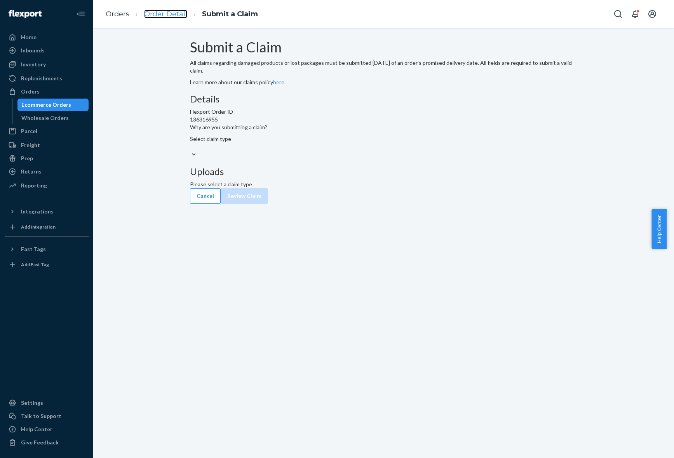
click at [166, 12] on link "Order Detail" at bounding box center [165, 14] width 43 height 9
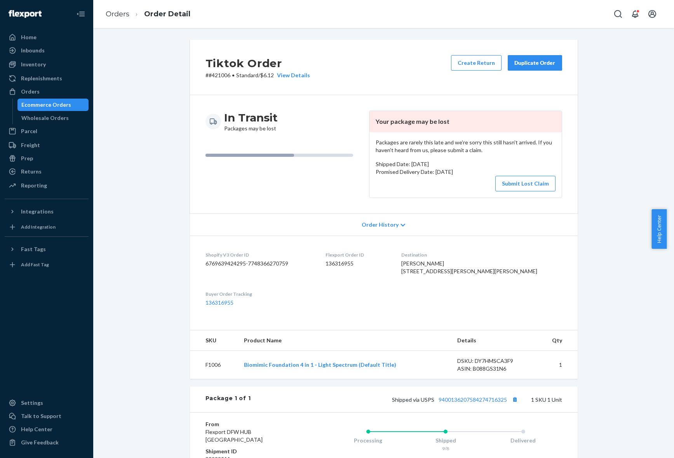
scroll to position [120, 0]
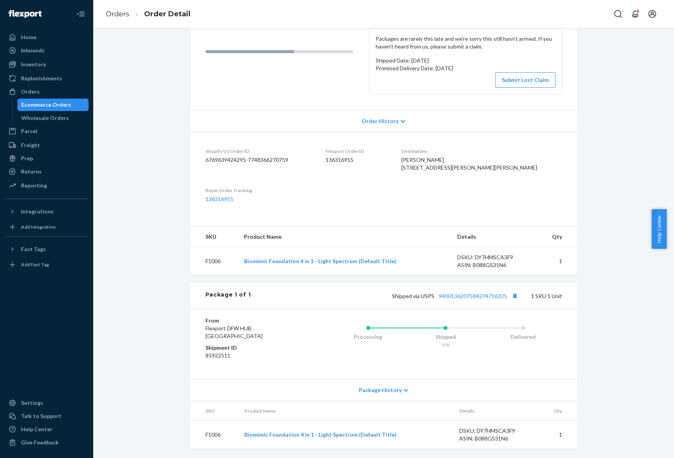
click at [403, 384] on div "Package History" at bounding box center [384, 390] width 388 height 22
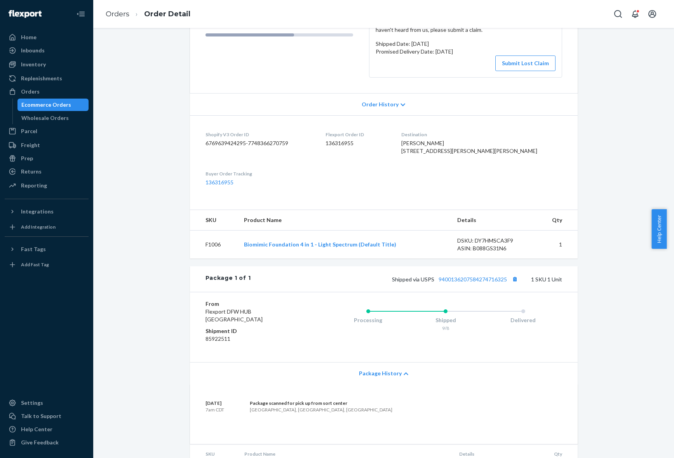
click at [403, 384] on div "Package History" at bounding box center [384, 374] width 388 height 22
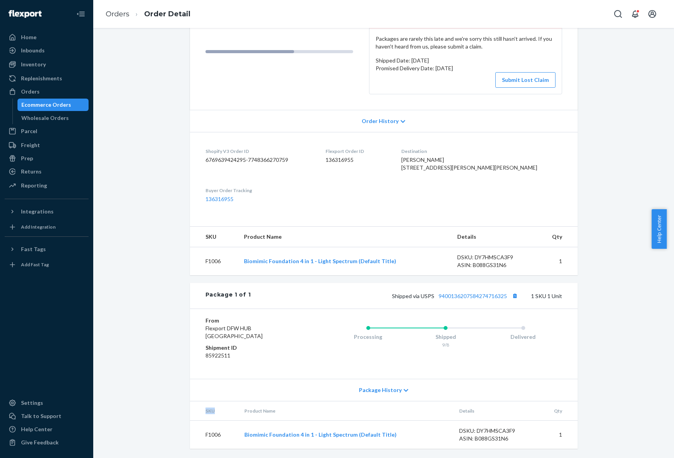
click at [403, 384] on div "Package History" at bounding box center [384, 390] width 388 height 22
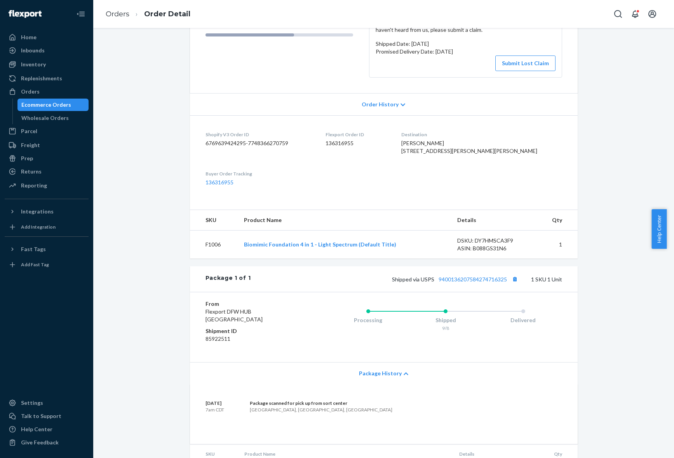
click at [598, 305] on div "Tiktok Order # #421006 • Standard / $6.12 View Details Create Return Duplicate …" at bounding box center [383, 210] width 569 height 583
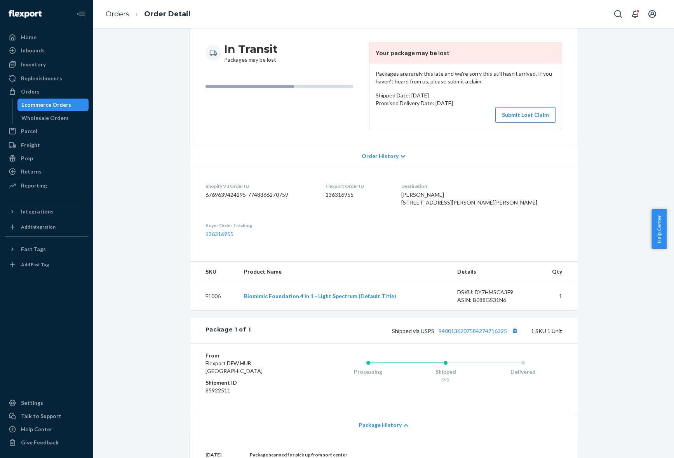
scroll to position [0, 0]
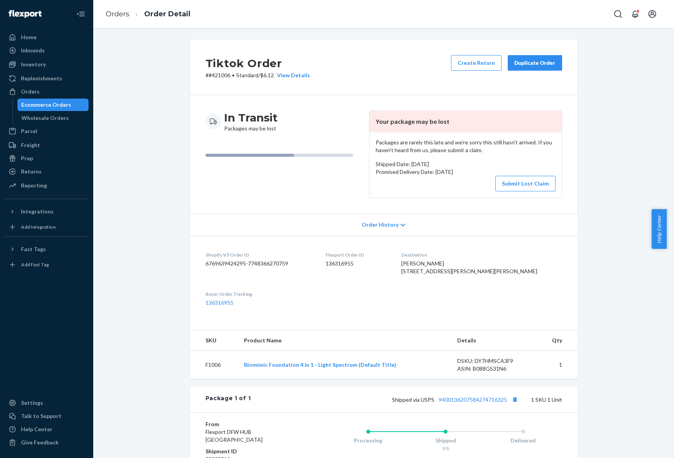
click at [218, 70] on h2 "Tiktok Order" at bounding box center [258, 63] width 105 height 16
click at [218, 72] on p "# #421006 • Standard / $6.12 View Details" at bounding box center [258, 75] width 105 height 8
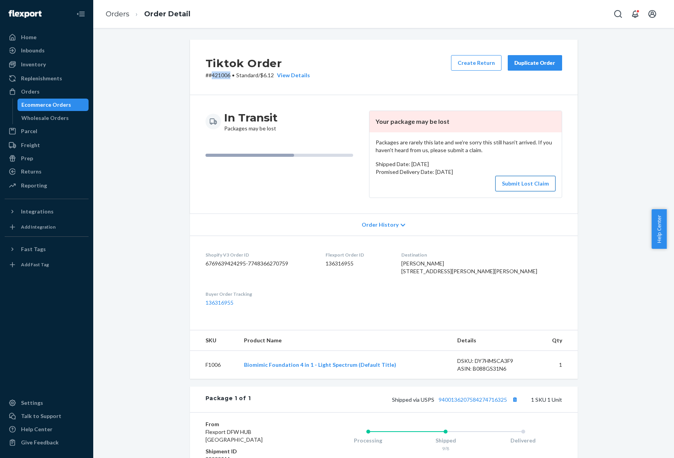
click at [519, 185] on button "Submit Lost Claim" at bounding box center [525, 184] width 60 height 16
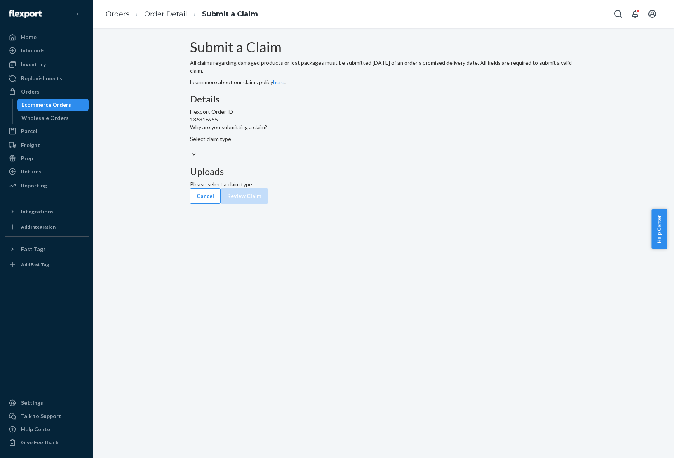
click at [328, 151] on div "Select claim type" at bounding box center [384, 143] width 388 height 16
click at [191, 151] on input "Why are you submitting a claim? Select claim type" at bounding box center [190, 147] width 1 height 8
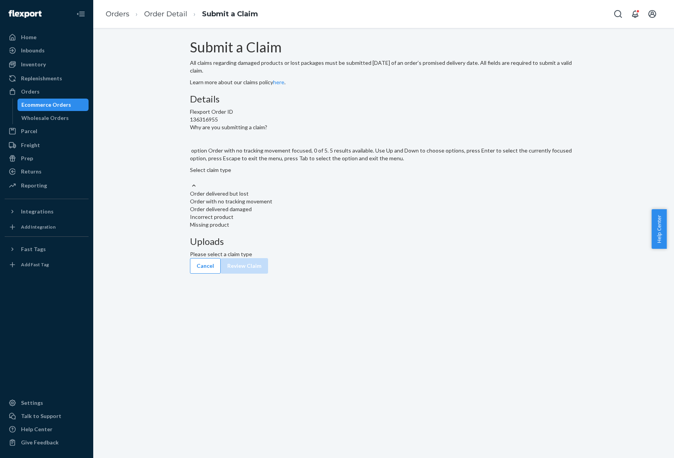
click at [321, 206] on div "Order with no tracking movement" at bounding box center [384, 202] width 388 height 8
click at [191, 182] on input "Why are you submitting a claim? option Order with no tracking movement focused,…" at bounding box center [190, 178] width 1 height 8
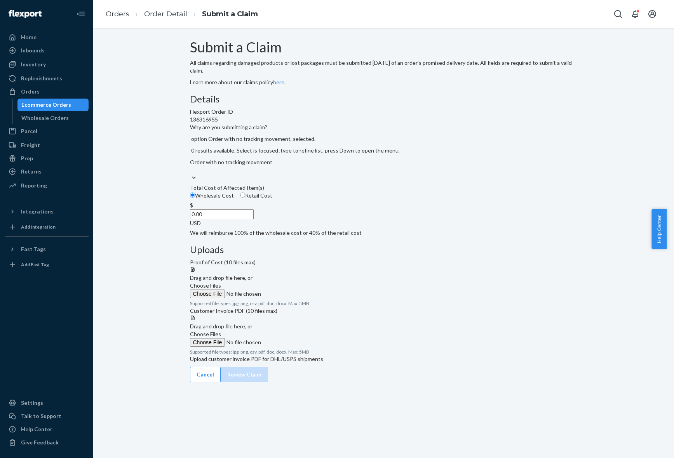
click at [272, 199] on span "Retail Cost" at bounding box center [258, 195] width 27 height 7
click at [245, 198] on input "Retail Cost" at bounding box center [242, 195] width 5 height 5
radio input "true"
radio input "false"
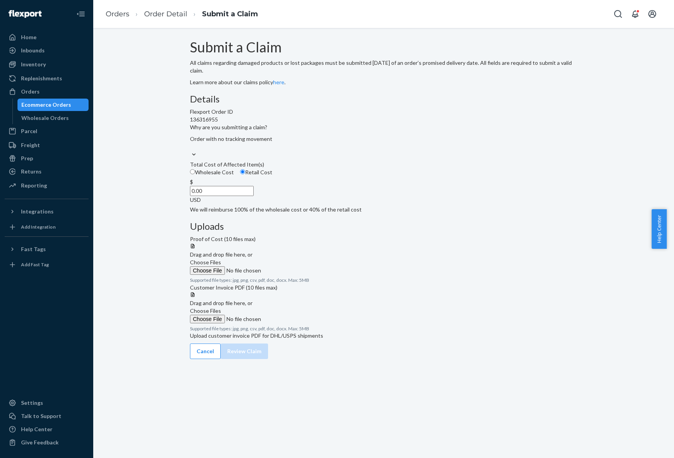
drag, startPoint x: 298, startPoint y: 241, endPoint x: 362, endPoint y: 230, distance: 65.0
click at [362, 214] on div "Details Flexport Order ID 136316955 Why are you submitting a claim? Order with …" at bounding box center [384, 154] width 388 height 120
type input "49.99"
click at [170, 15] on link "Order Detail" at bounding box center [165, 14] width 43 height 9
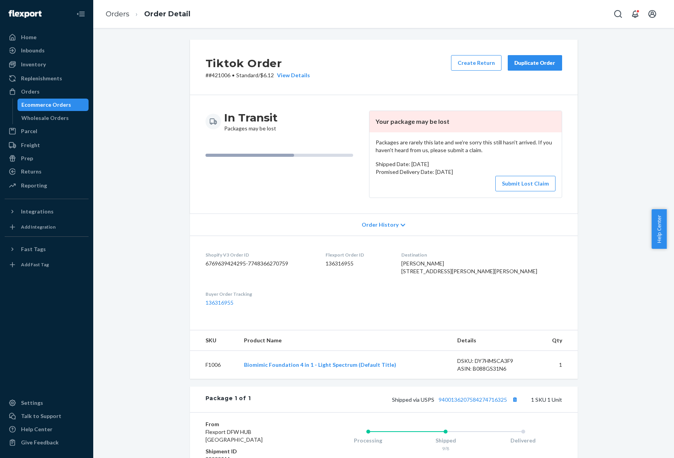
click at [219, 77] on p "# #421006 • Standard / $6.12 View Details" at bounding box center [258, 75] width 105 height 8
click at [473, 403] on link "9400136207584274716325" at bounding box center [473, 400] width 68 height 7
click at [220, 77] on p "# #421006 • Standard / $6.12 View Details" at bounding box center [258, 75] width 105 height 8
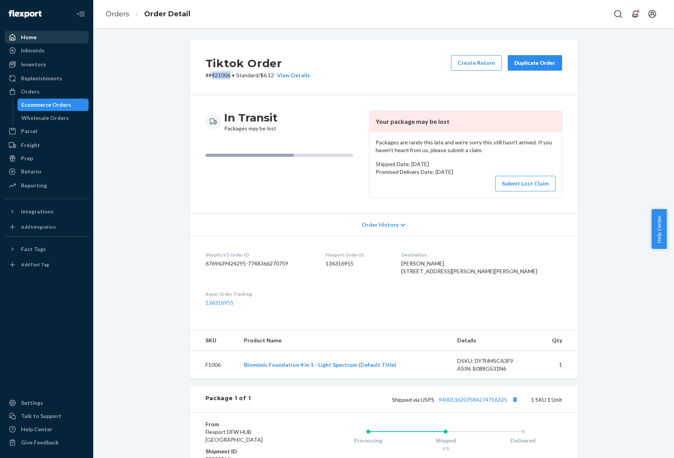
click at [36, 36] on div "Home" at bounding box center [46, 37] width 82 height 11
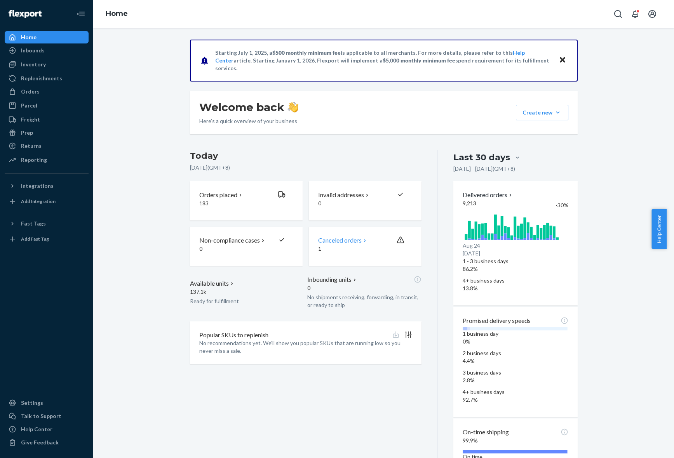
click at [345, 244] on p "Canceled orders" at bounding box center [340, 240] width 44 height 9
